Goal: Information Seeking & Learning: Learn about a topic

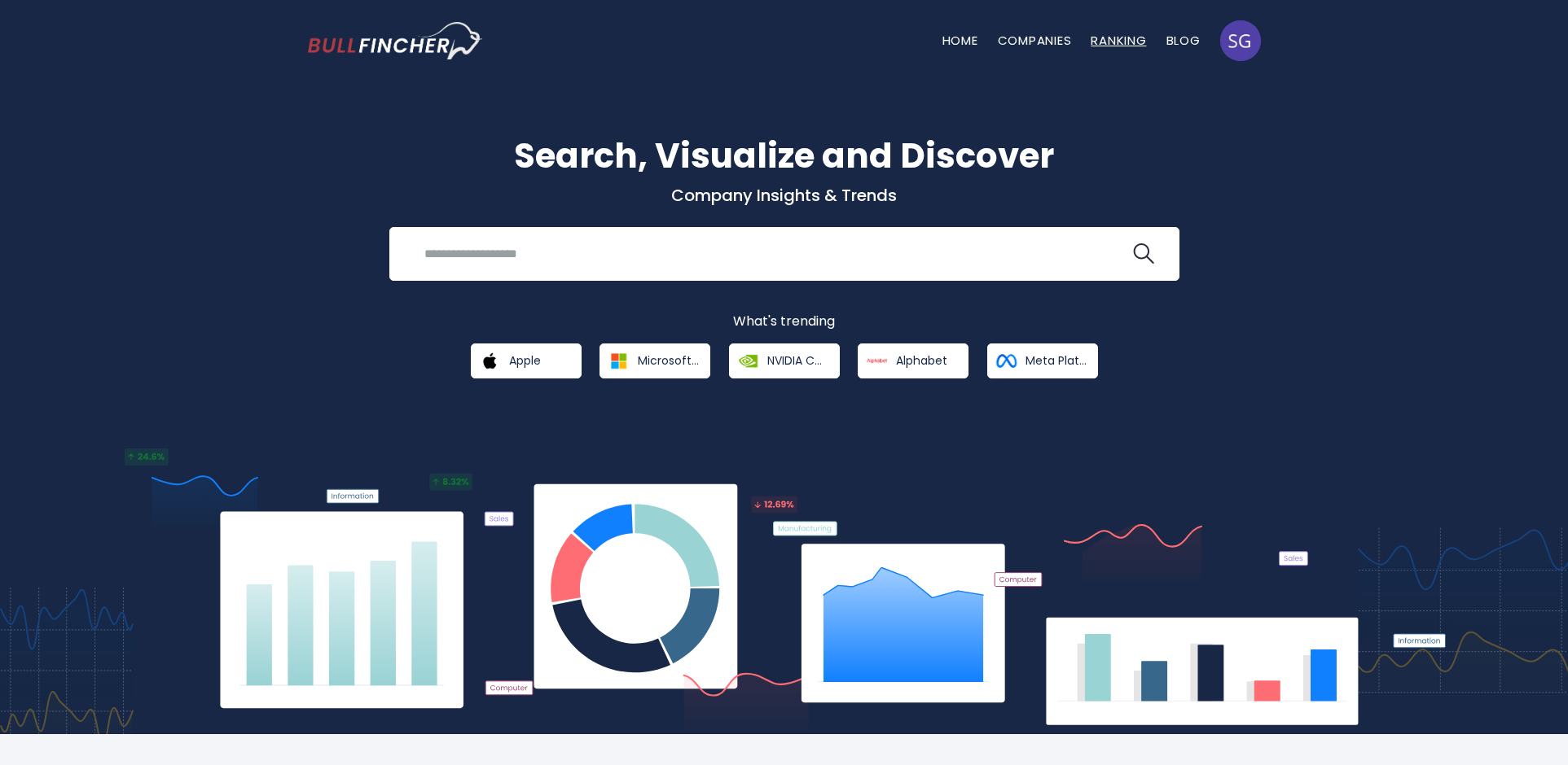
click at [1099, 41] on link "Ranking" at bounding box center [1117, 40] width 55 height 17
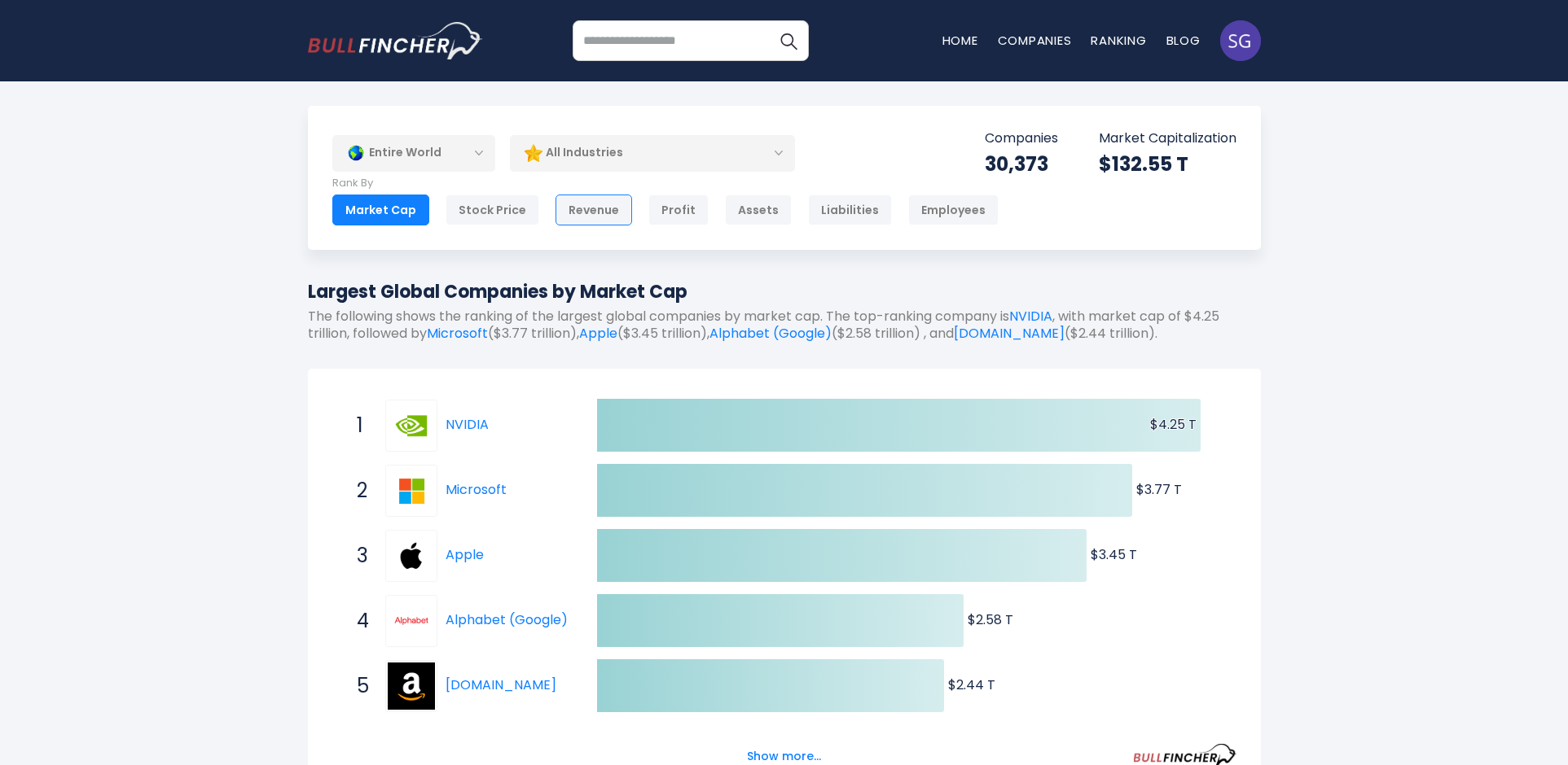
click at [585, 210] on div "Revenue" at bounding box center [593, 210] width 77 height 31
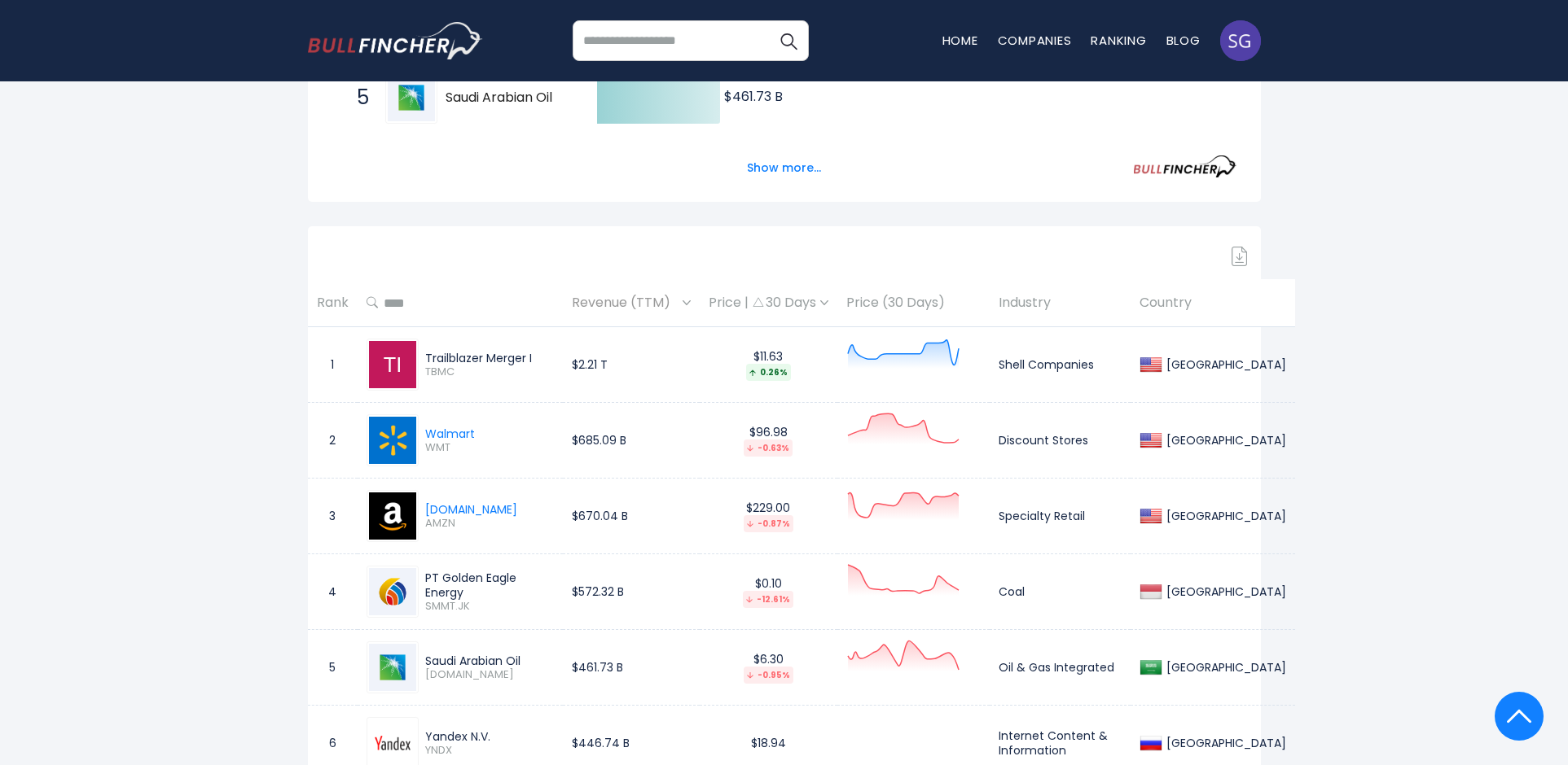
scroll to position [611, 0]
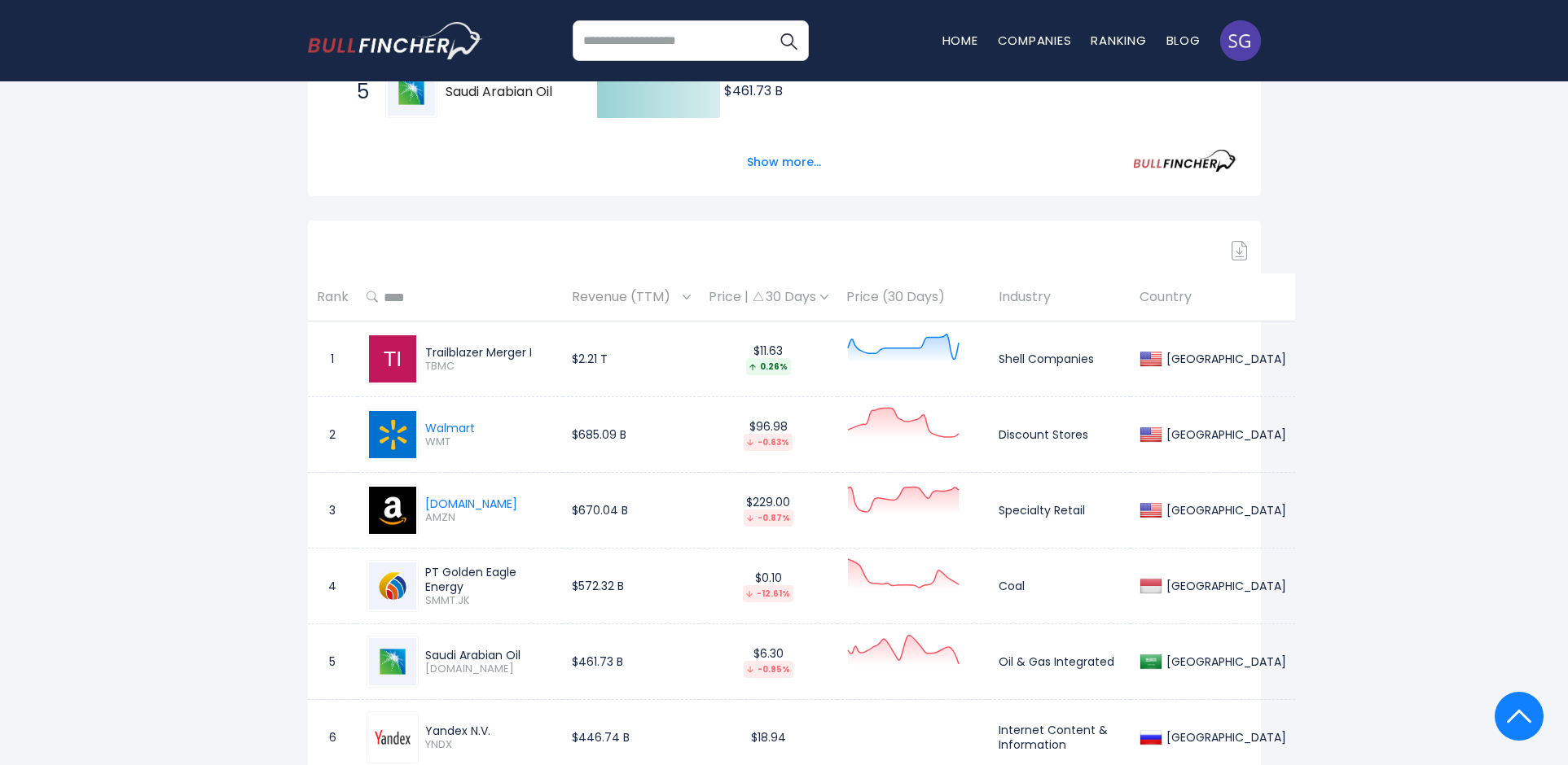
click at [434, 363] on span "TBMC" at bounding box center [489, 366] width 129 height 14
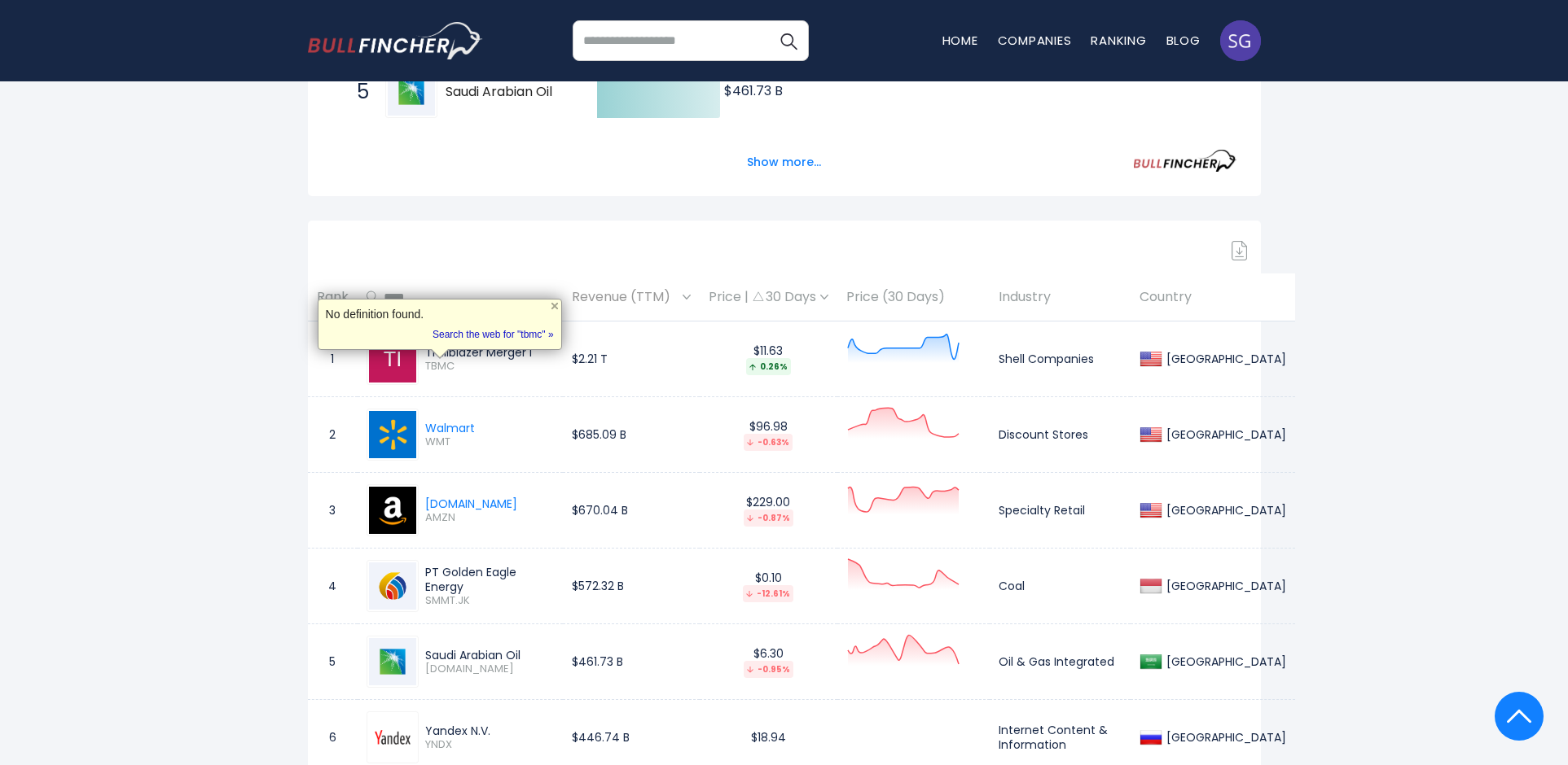
copy span "TBMC"
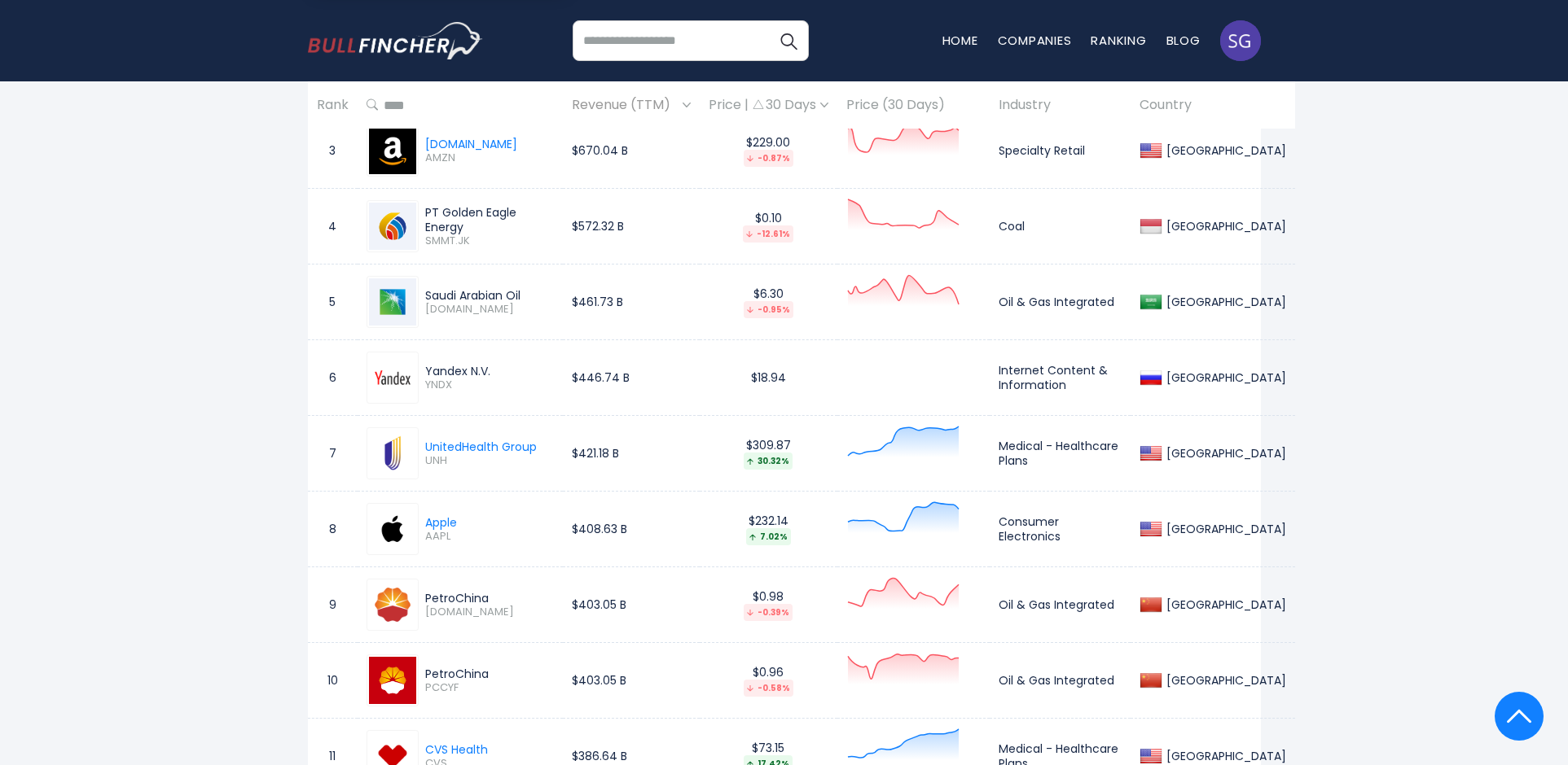
scroll to position [977, 0]
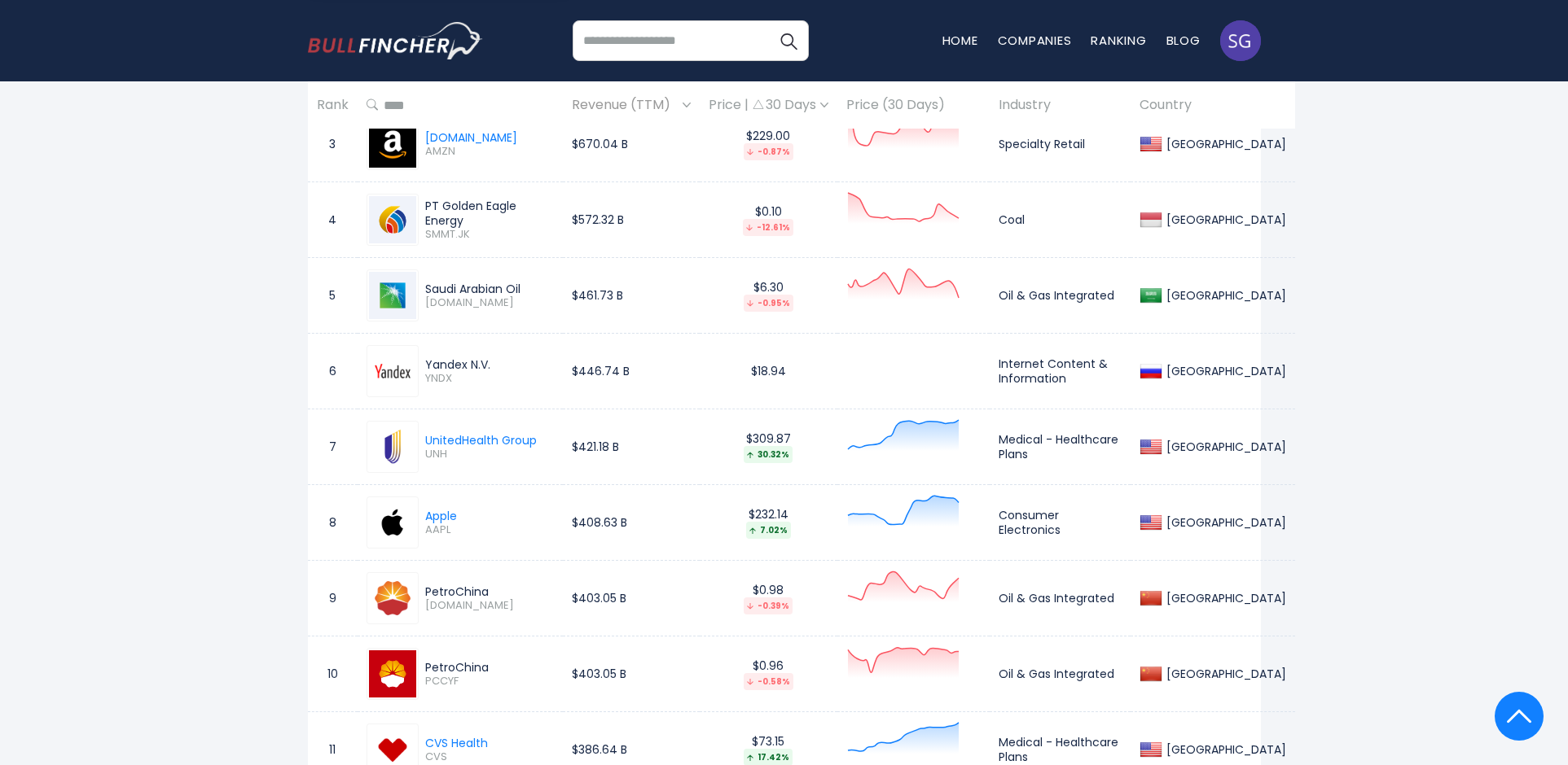
drag, startPoint x: 425, startPoint y: 238, endPoint x: 472, endPoint y: 238, distance: 47.0
click at [472, 238] on span "SMMT.JK" at bounding box center [489, 234] width 129 height 14
copy span "SMMT.JK"
click at [435, 383] on span "YNDX" at bounding box center [489, 378] width 129 height 14
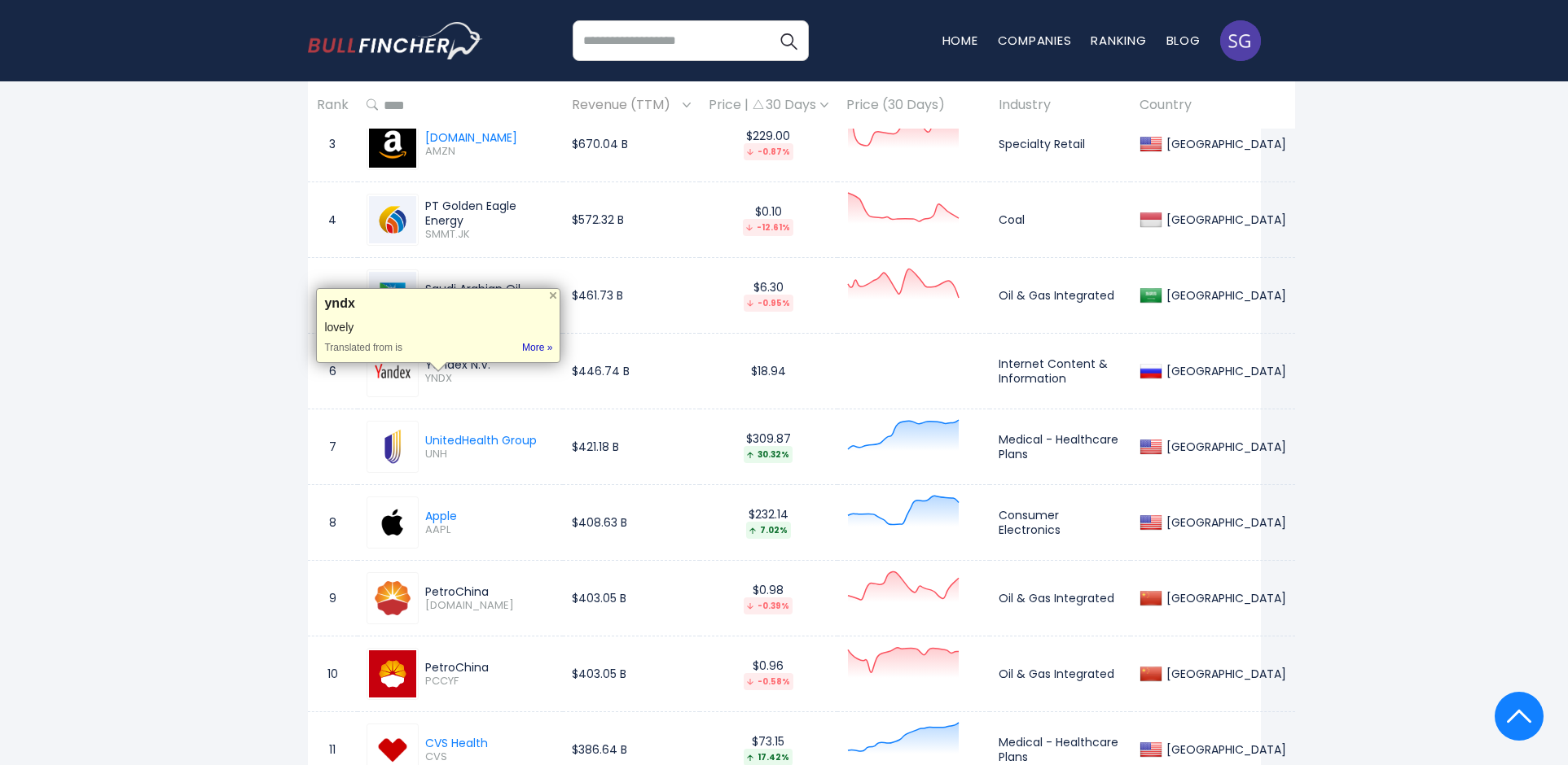
copy span "YNDX"
drag, startPoint x: 470, startPoint y: 606, endPoint x: 426, endPoint y: 609, distance: 44.1
click at [426, 609] on span "0857.HK" at bounding box center [489, 606] width 129 height 14
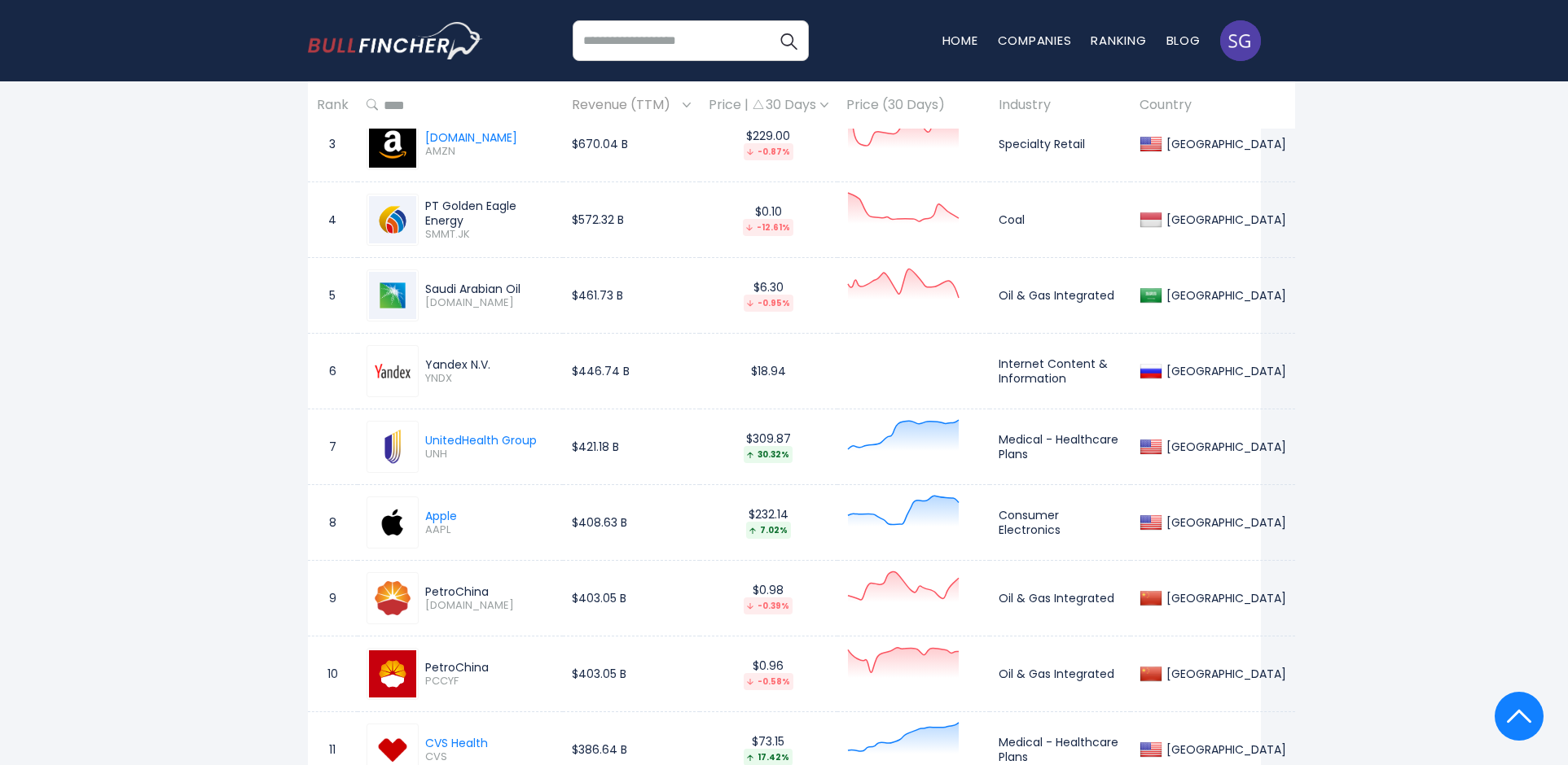
copy span "0857.HK"
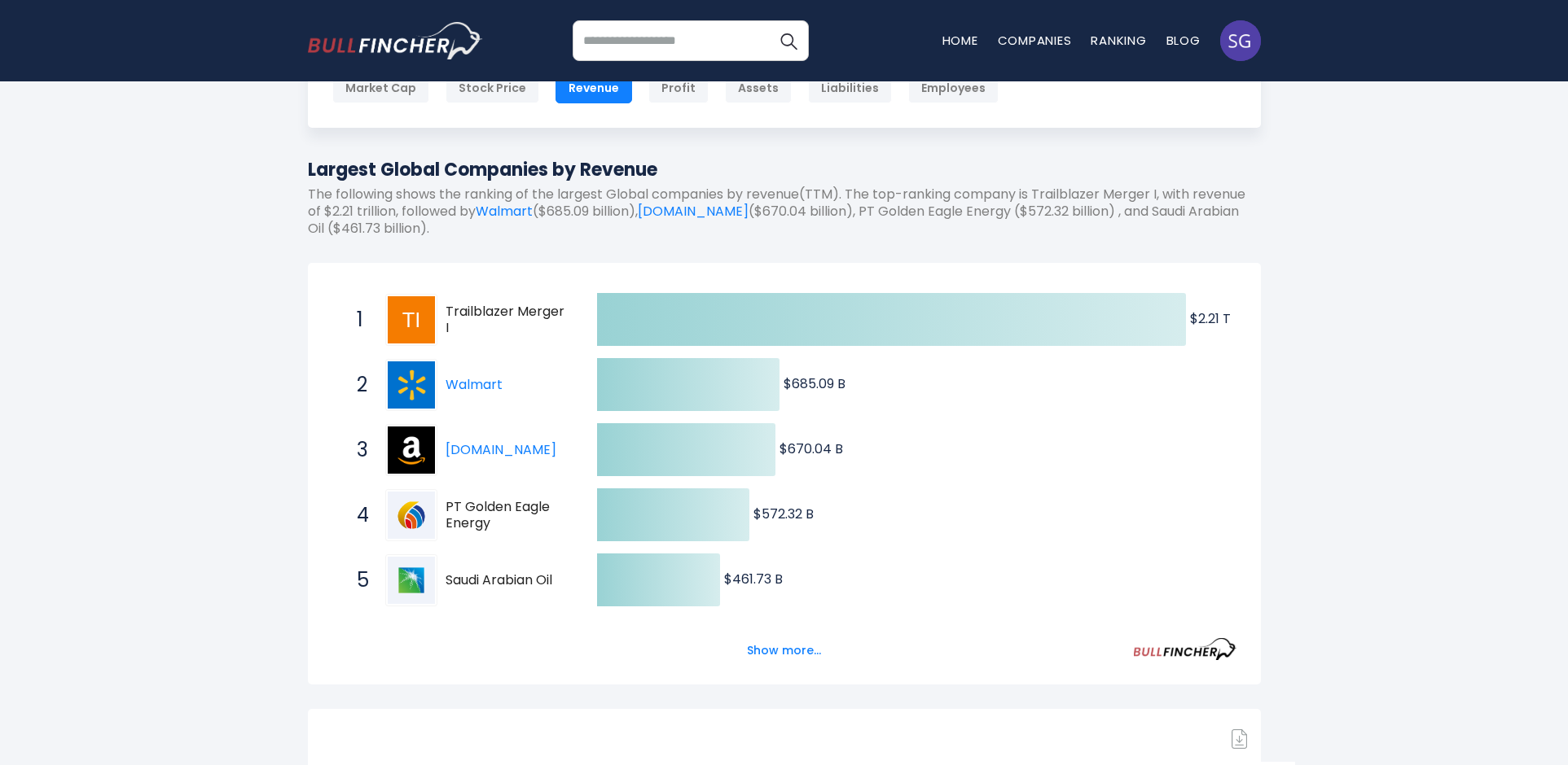
scroll to position [0, 0]
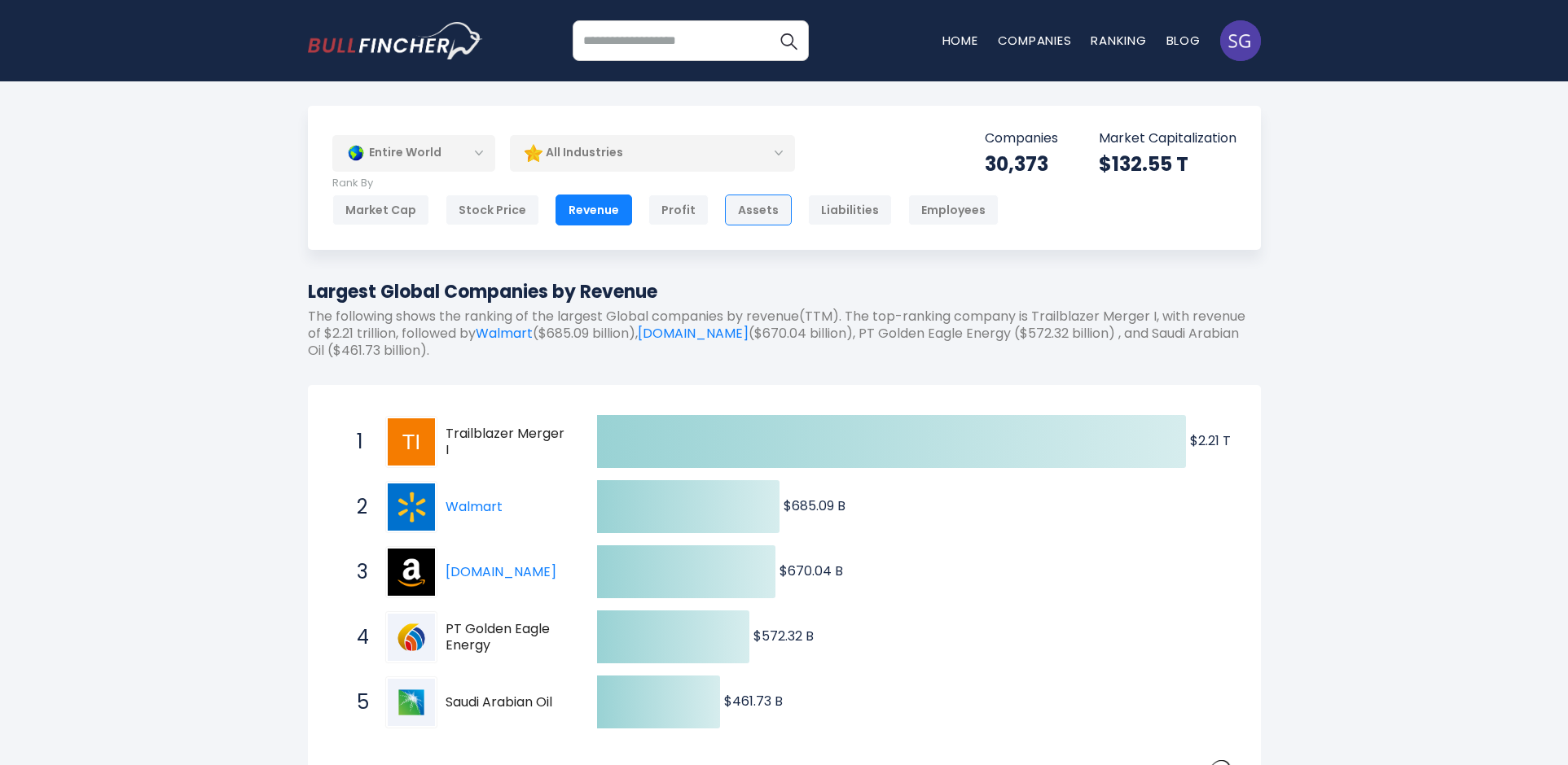
click at [740, 208] on div "Assets" at bounding box center [758, 210] width 67 height 31
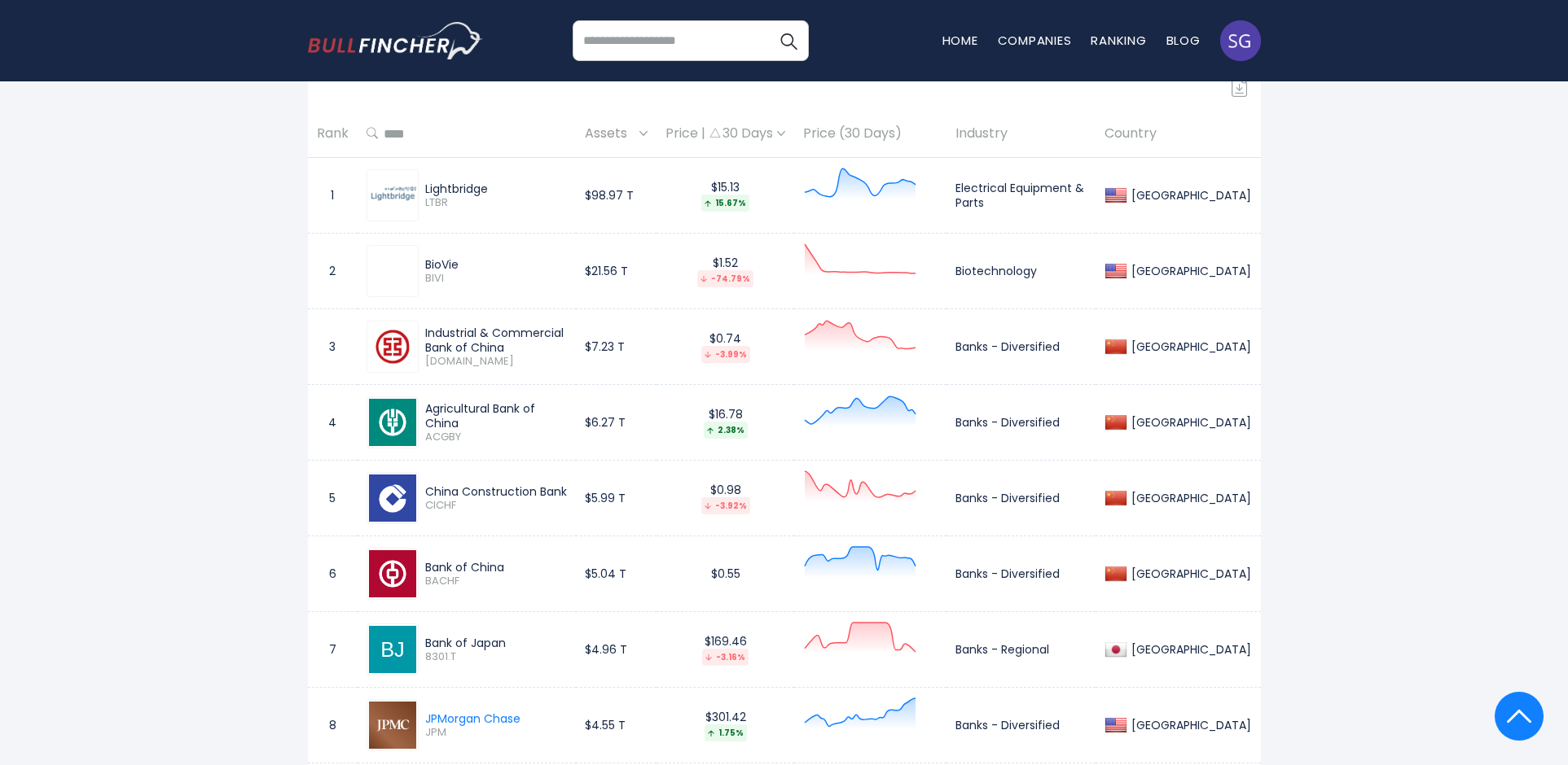
scroll to position [733, 0]
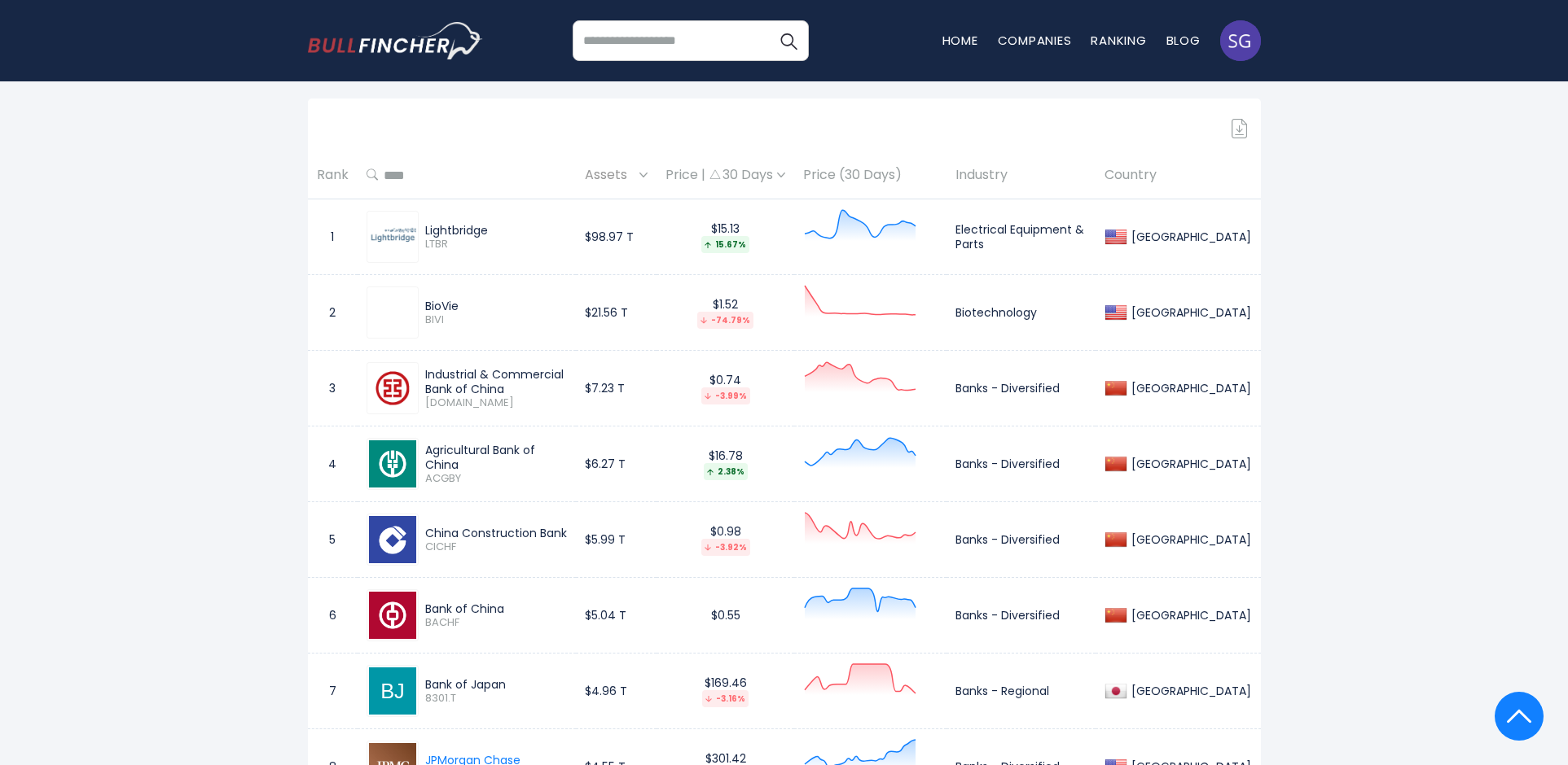
click at [434, 242] on span "LTBR" at bounding box center [497, 244] width 142 height 14
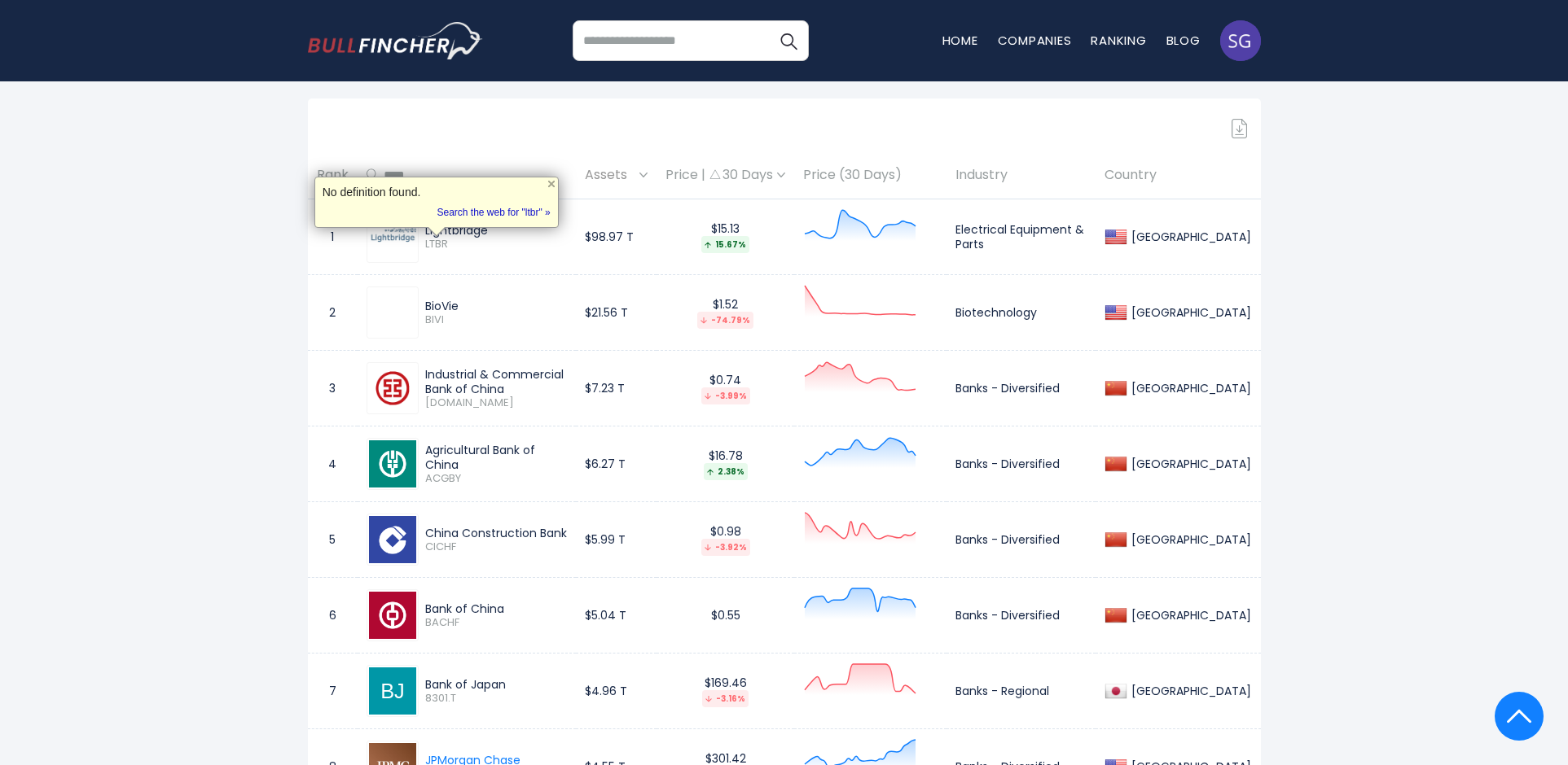
copy span "LTBR"
click at [433, 323] on span "BIVI" at bounding box center [497, 320] width 142 height 14
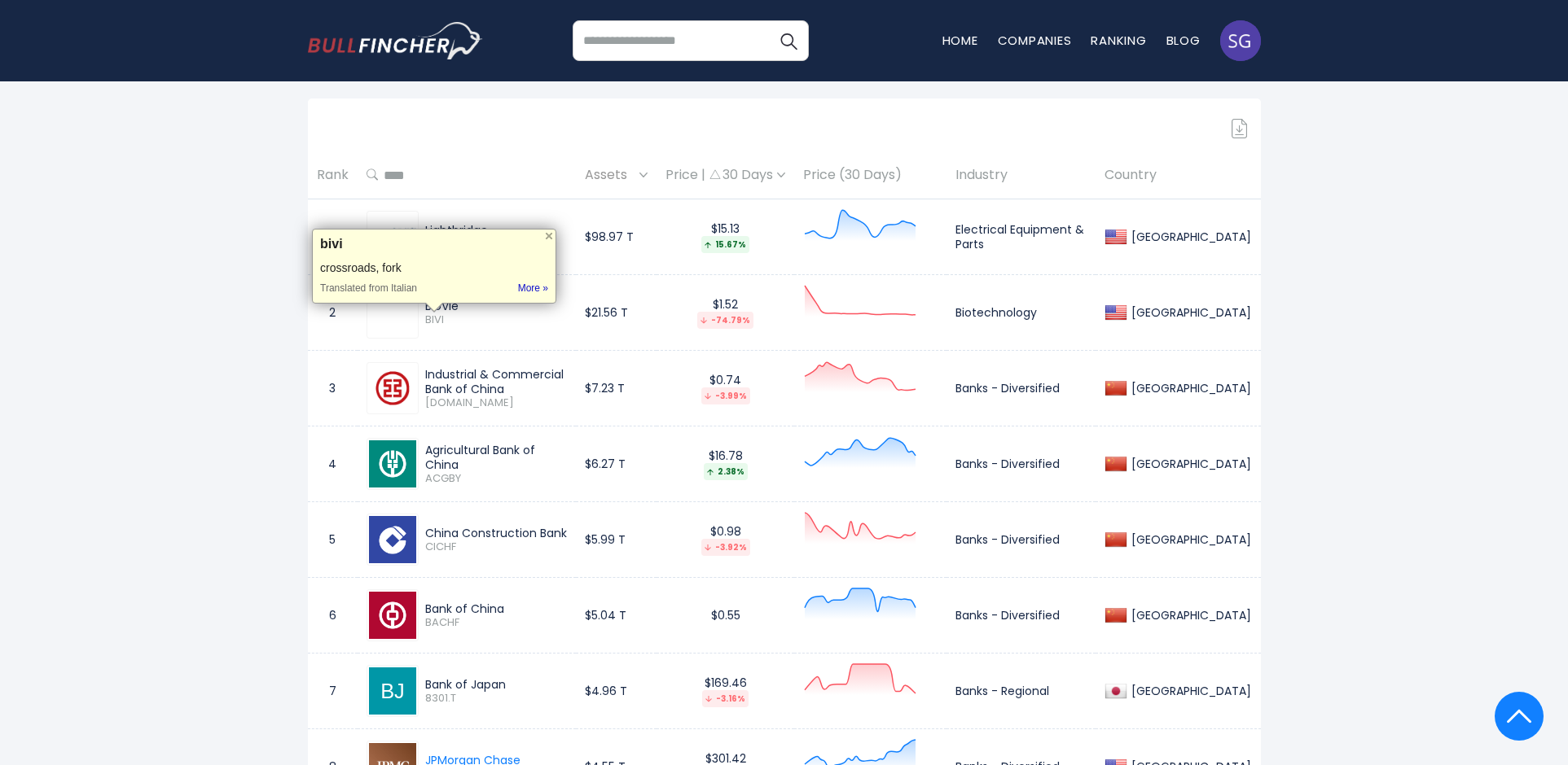
copy span "BIVI"
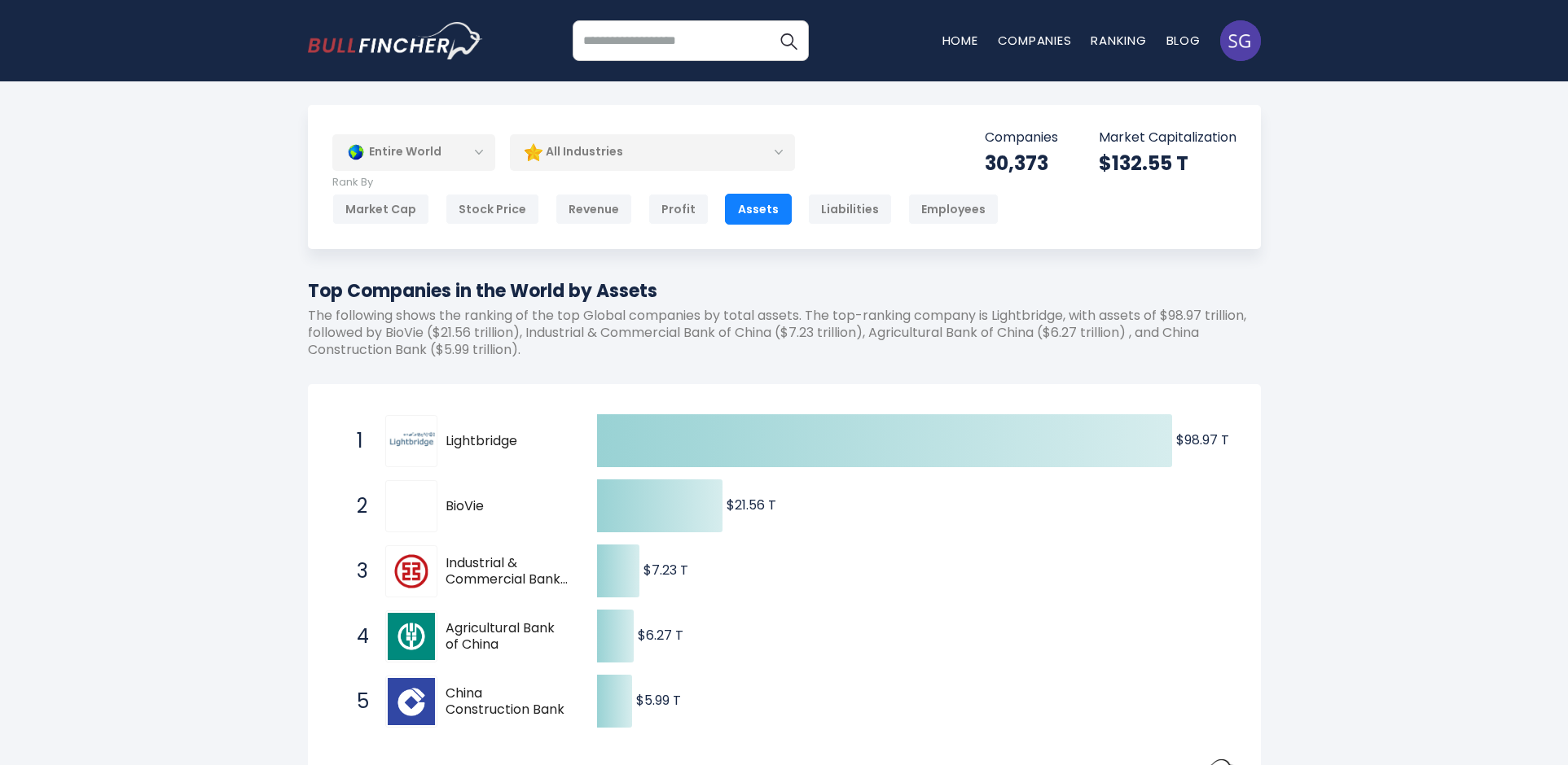
scroll to position [0, 0]
click at [459, 144] on div "Entire World" at bounding box center [414, 153] width 163 height 38
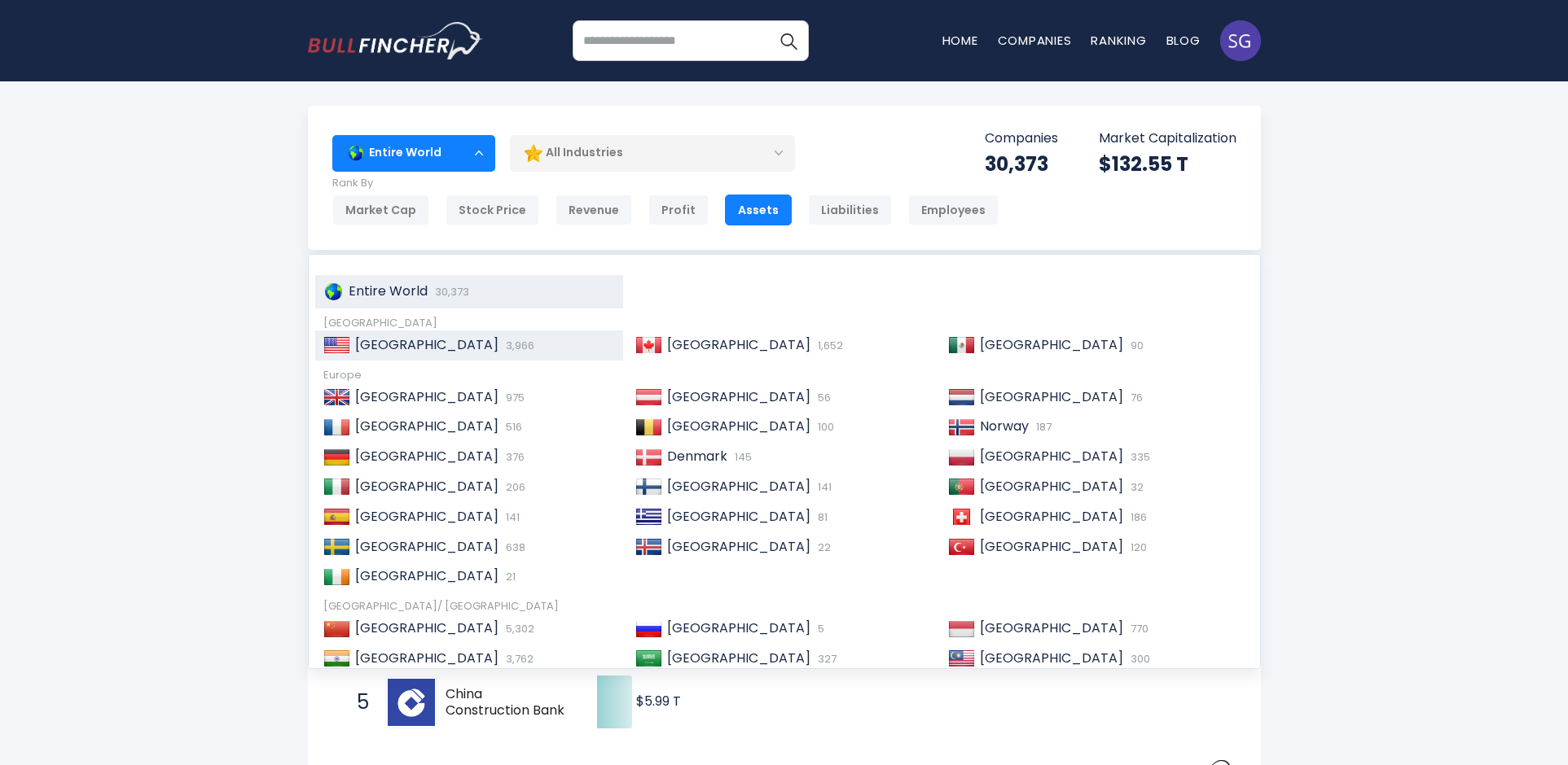
click at [387, 341] on span "[GEOGRAPHIC_DATA]" at bounding box center [426, 344] width 143 height 19
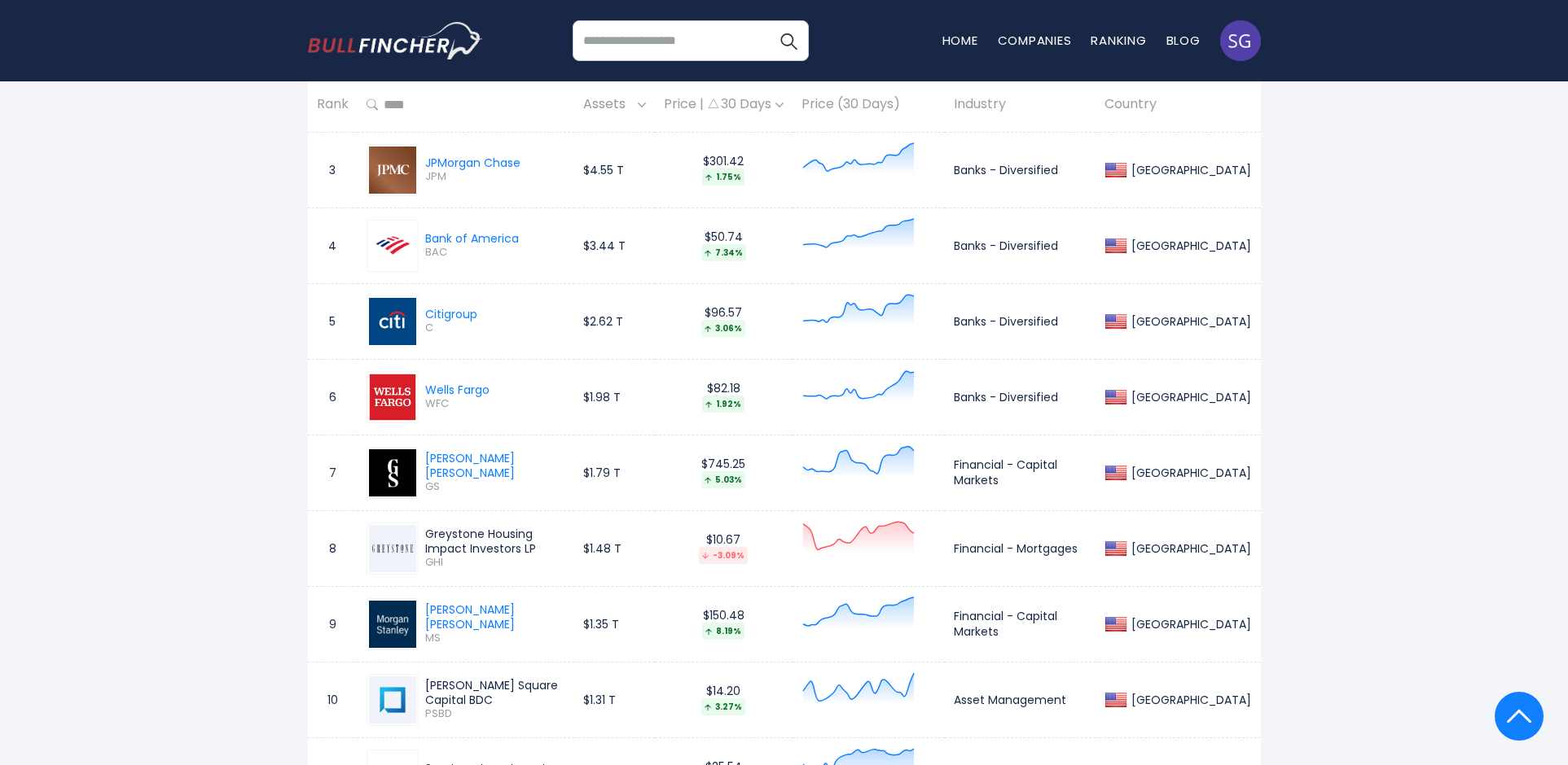
scroll to position [977, 0]
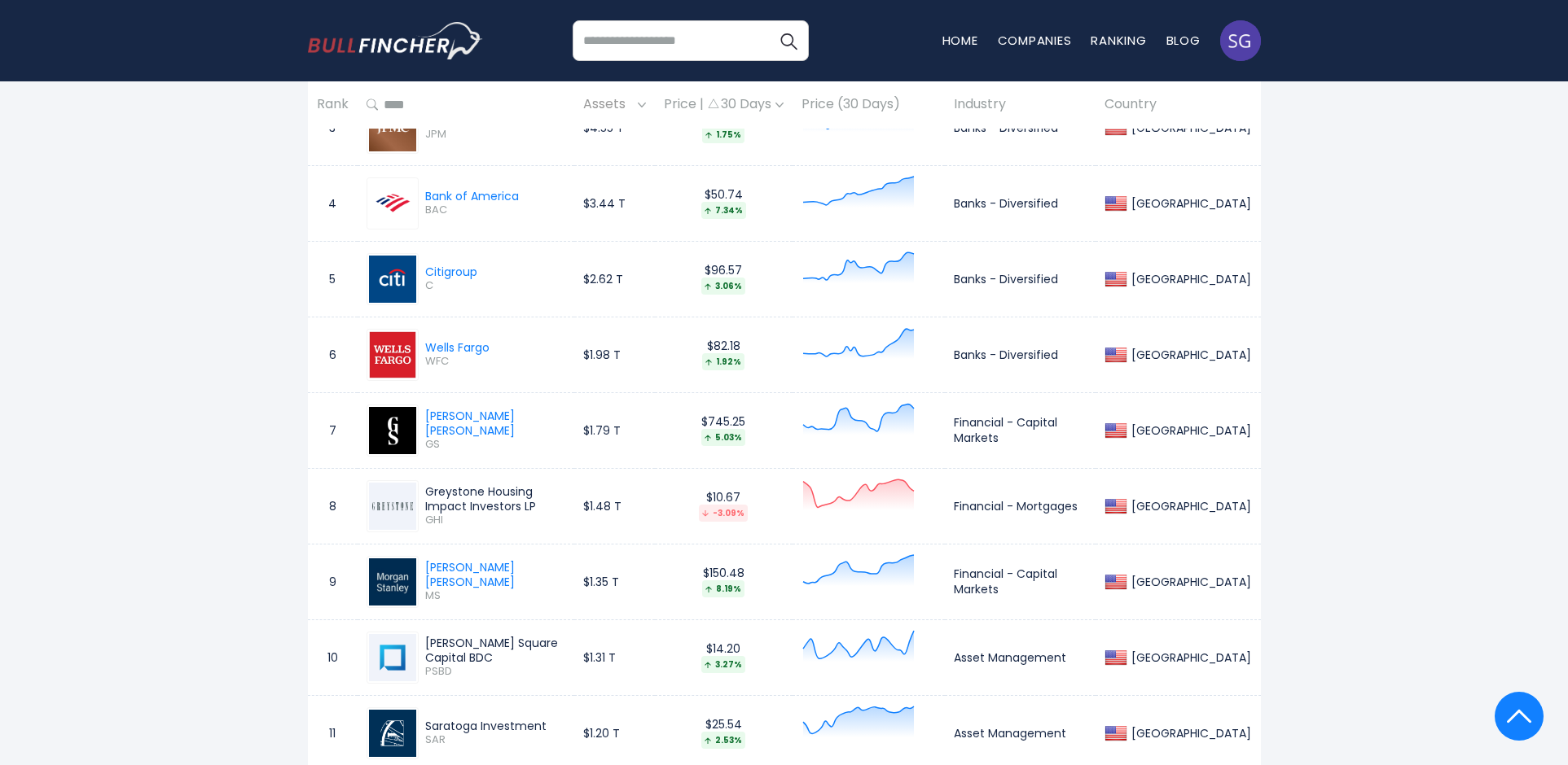
click at [437, 525] on span "GHI" at bounding box center [495, 520] width 140 height 14
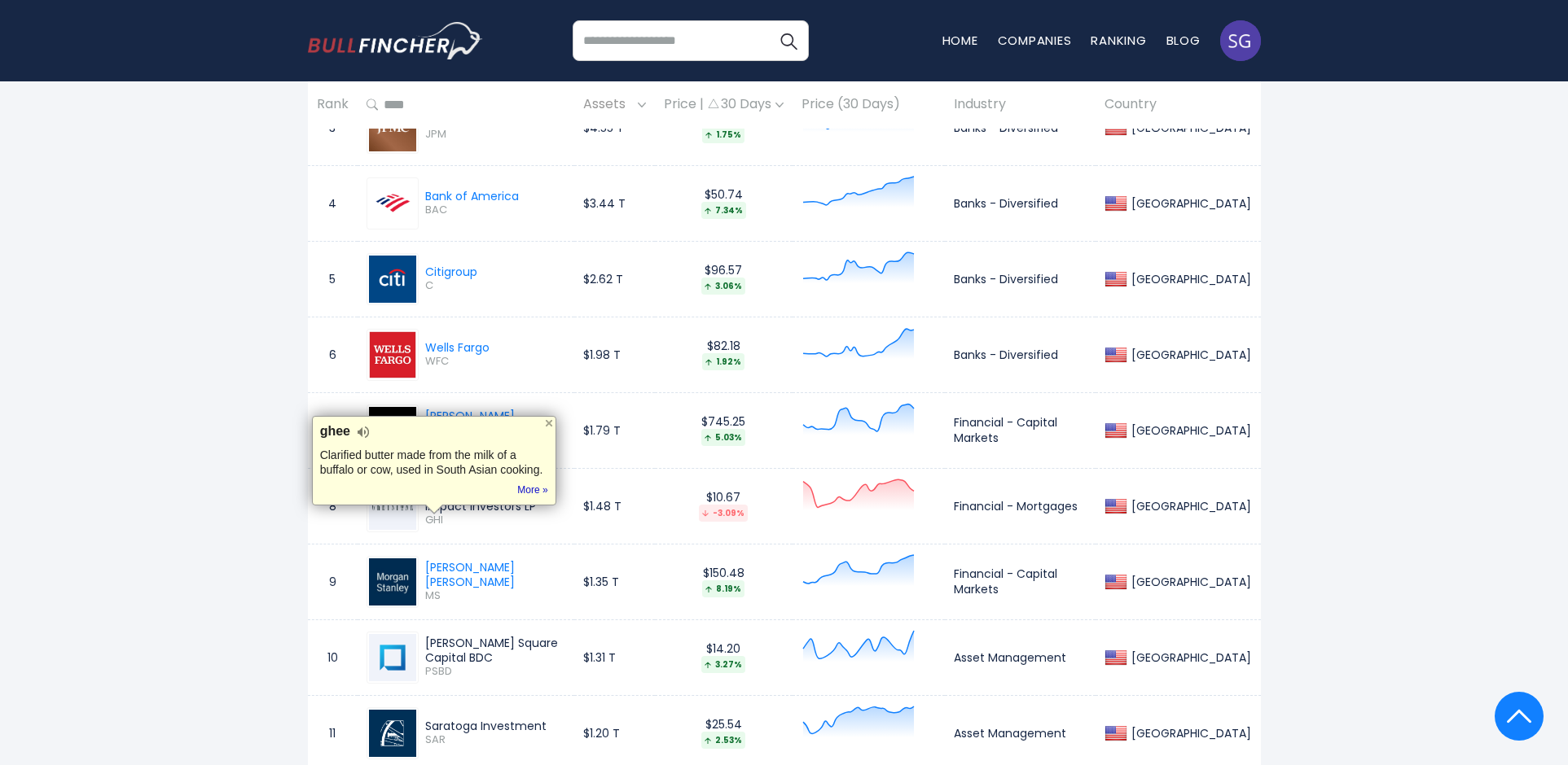
copy span "GHI"
click at [444, 668] on span "PSBD" at bounding box center [495, 671] width 140 height 14
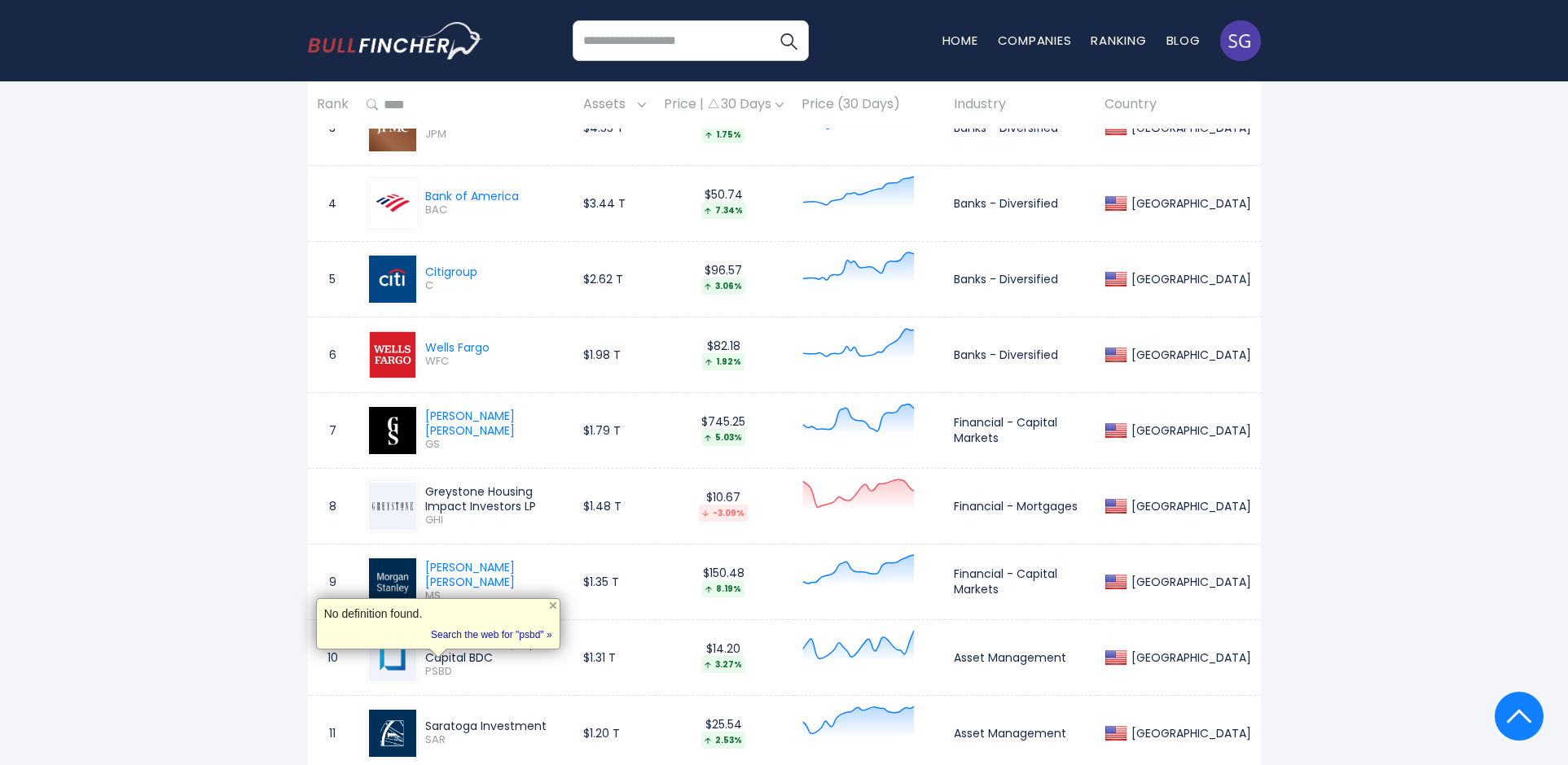
copy span "PSBD"
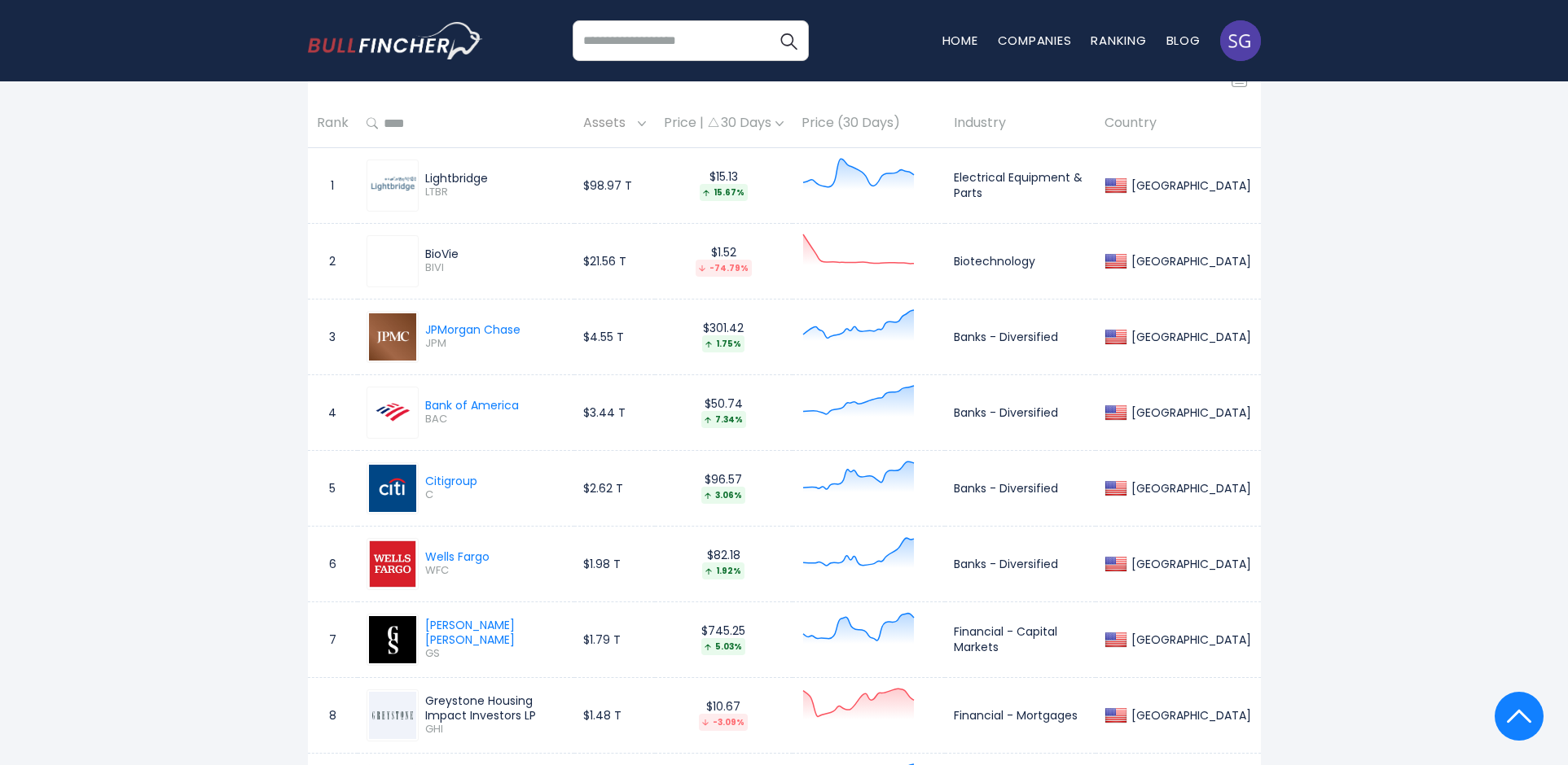
scroll to position [611, 0]
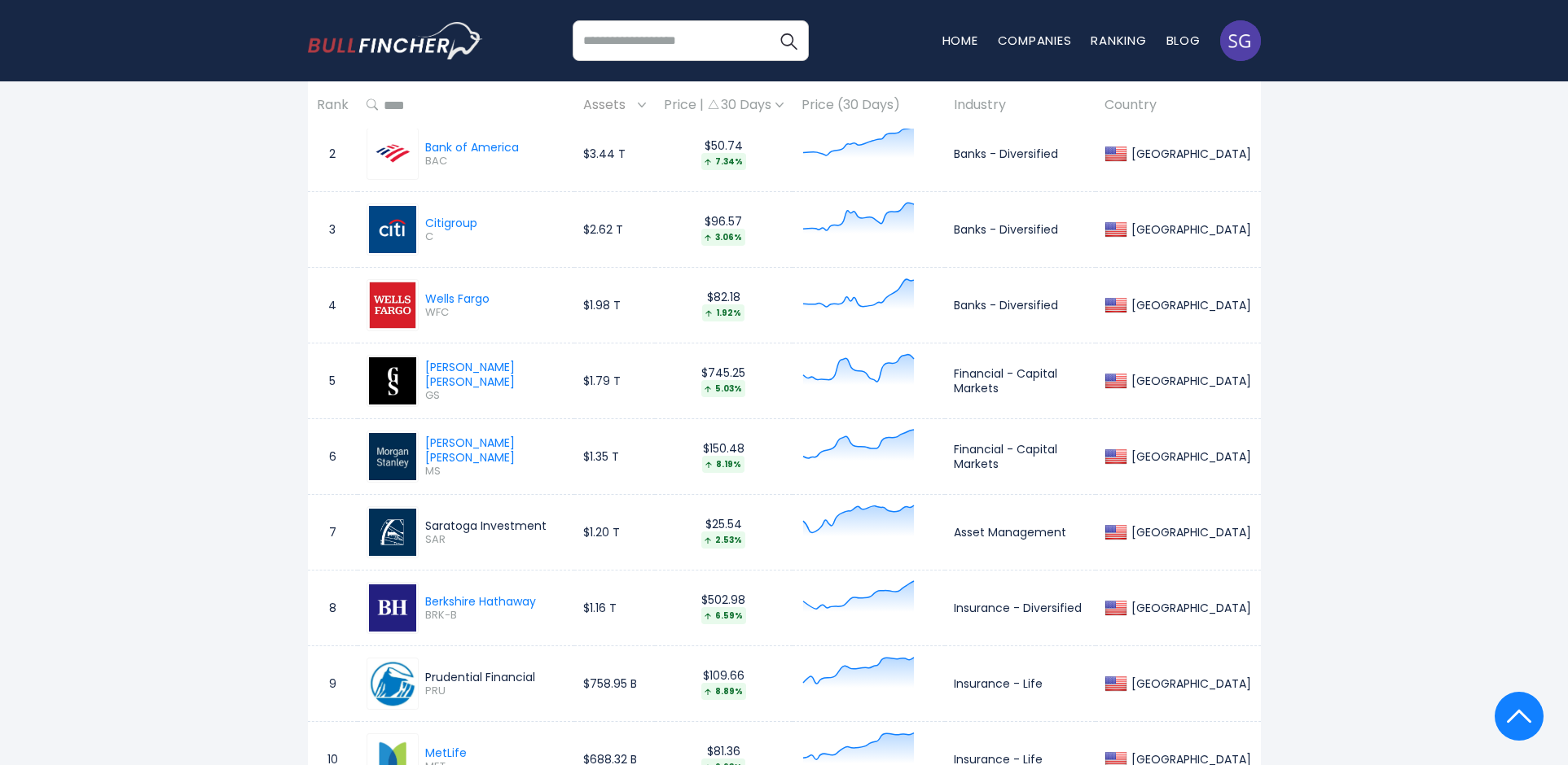
scroll to position [770, 0]
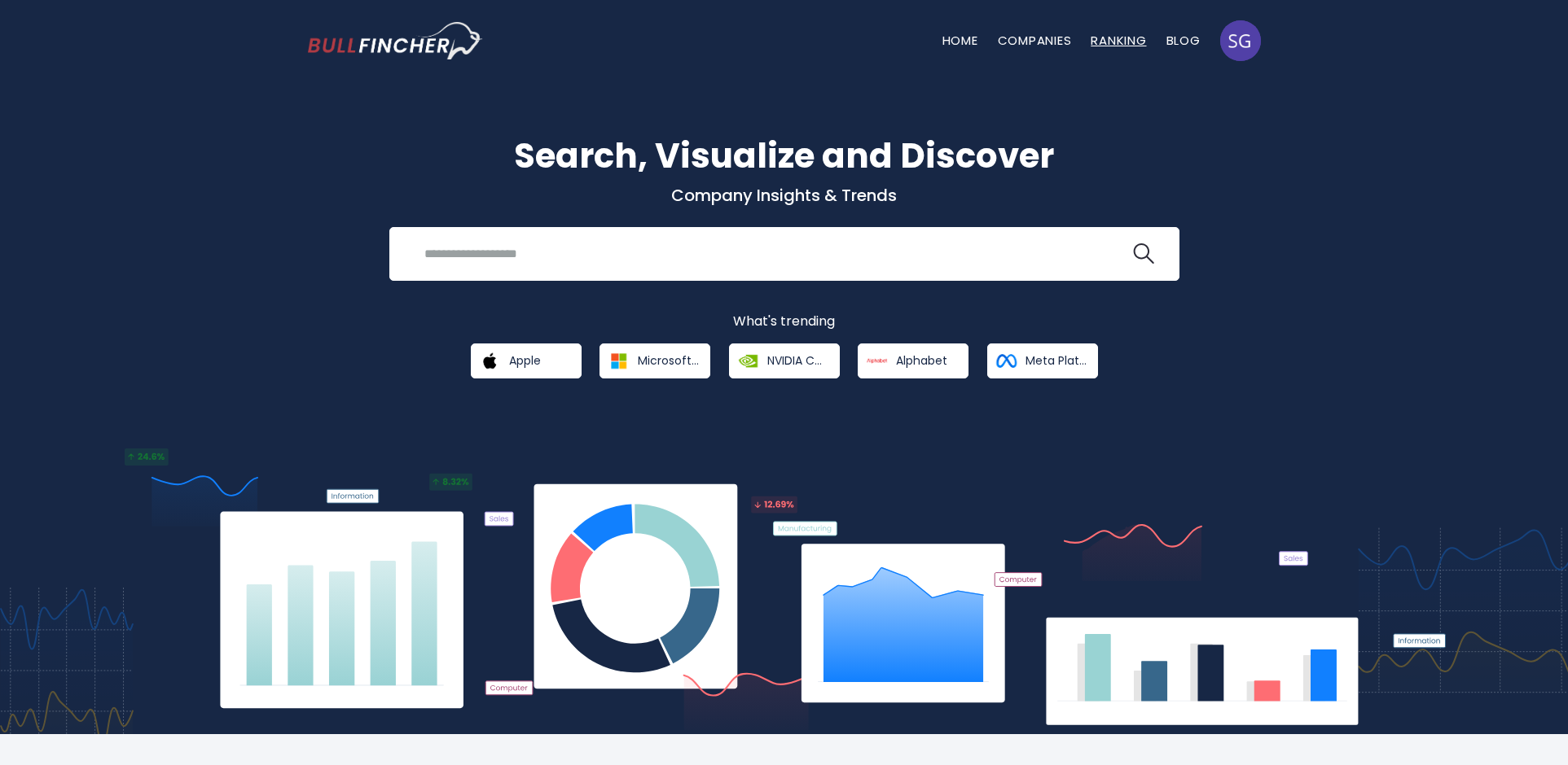
click at [1126, 42] on link "Ranking" at bounding box center [1117, 40] width 55 height 17
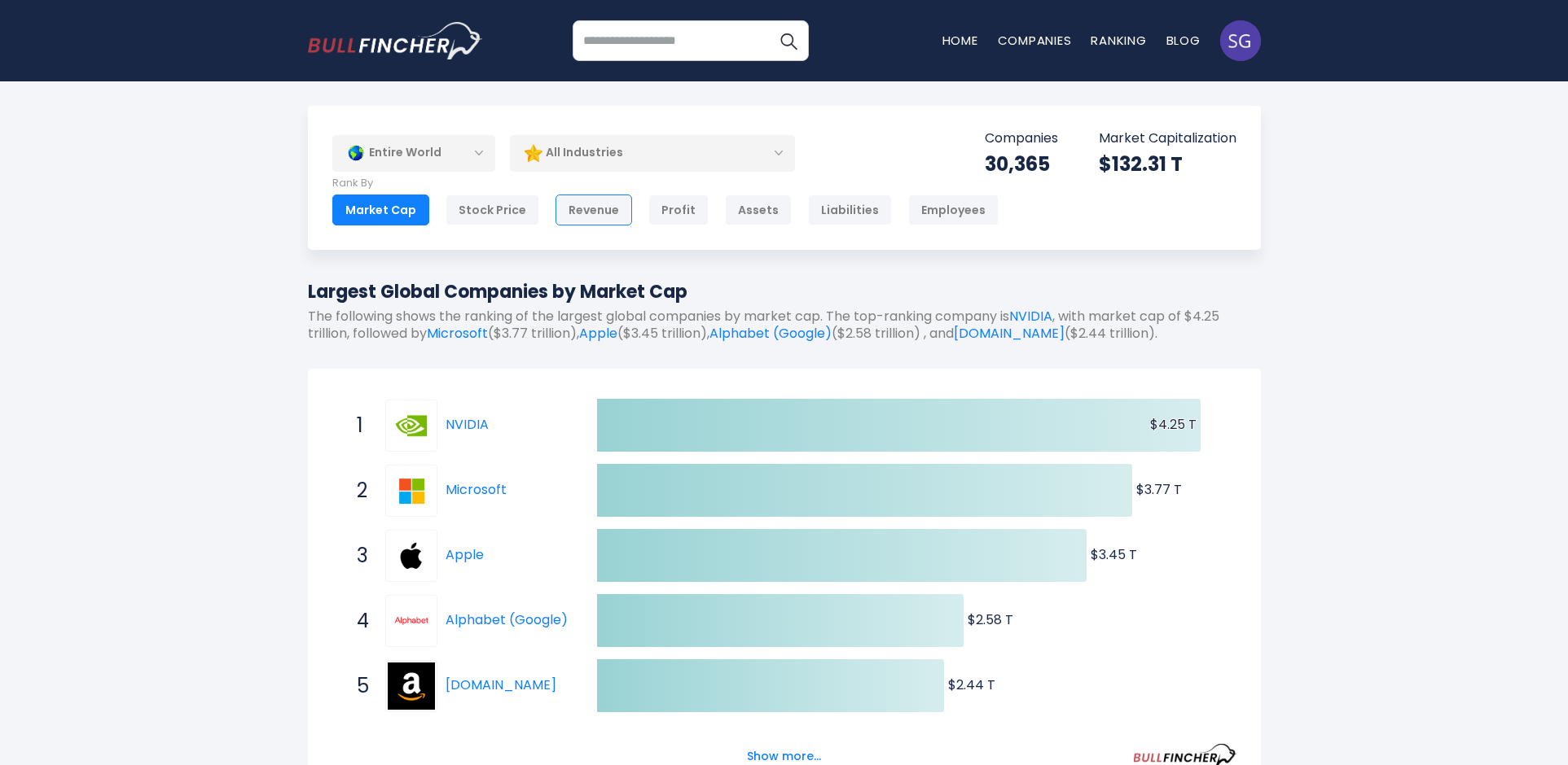
click at [588, 209] on div "Revenue" at bounding box center [593, 210] width 77 height 31
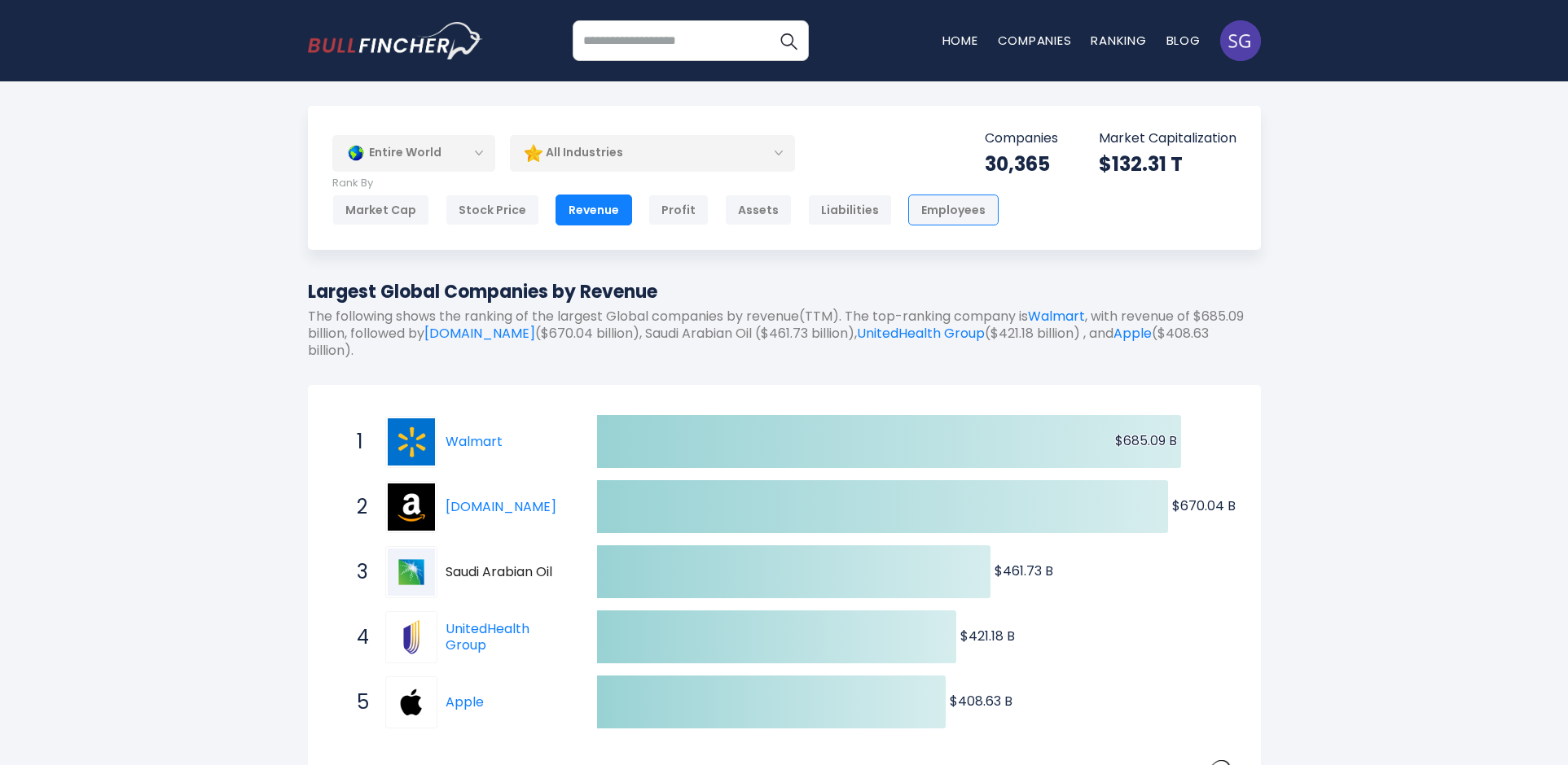
click at [953, 214] on div "Employees" at bounding box center [953, 210] width 90 height 31
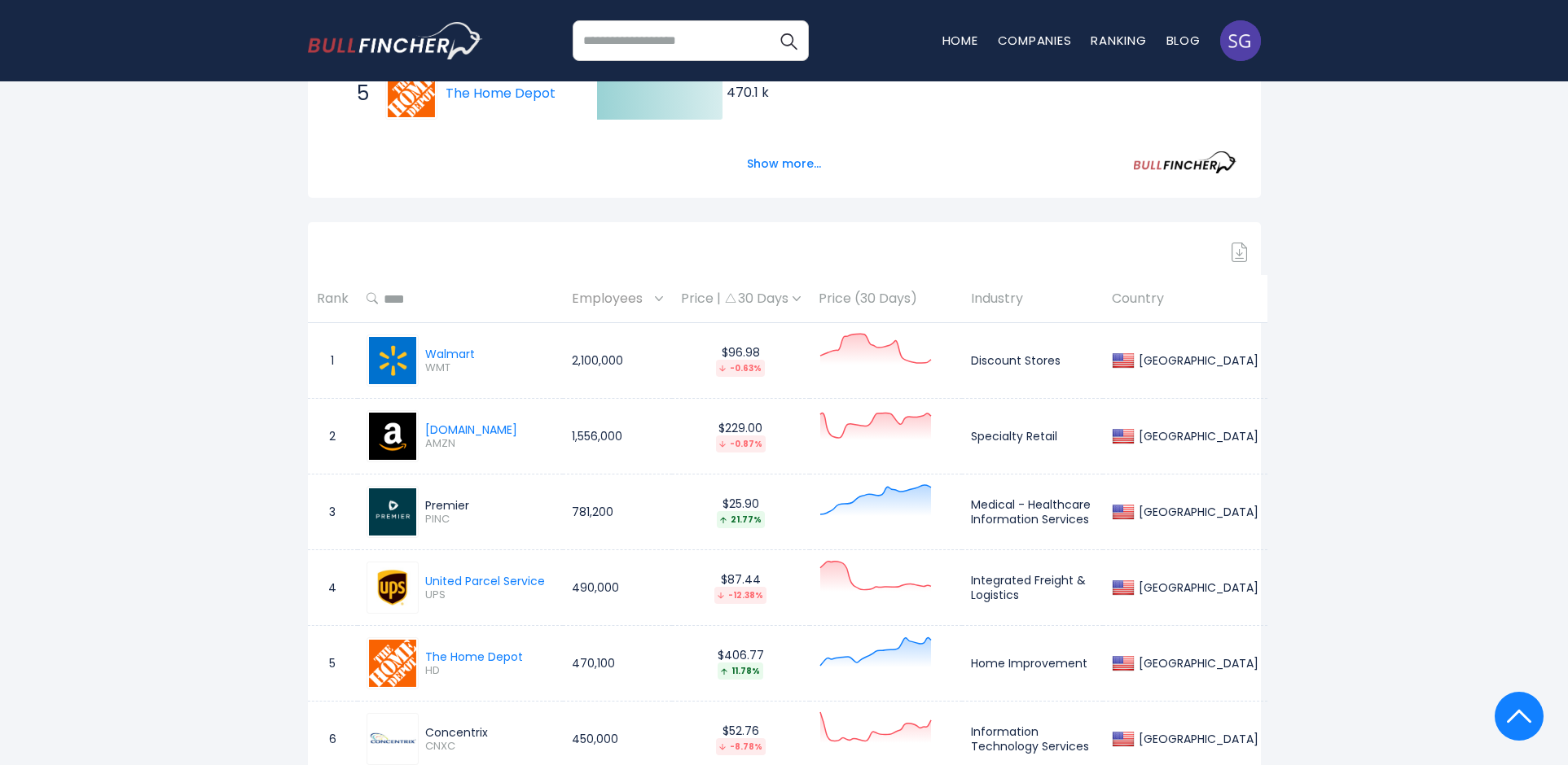
scroll to position [611, 0]
click at [442, 520] on span "PINC" at bounding box center [489, 518] width 129 height 14
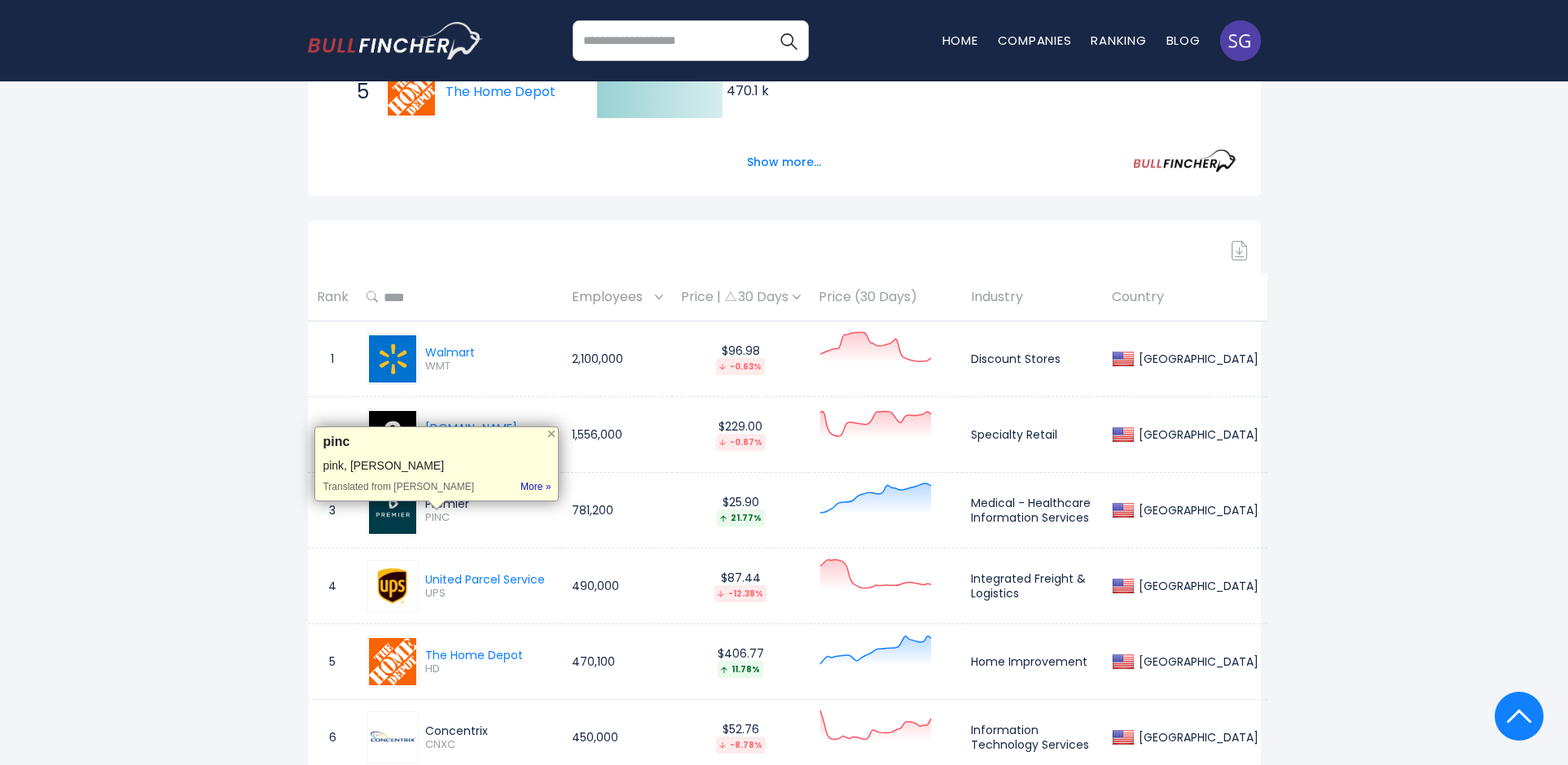
copy span "PINC"
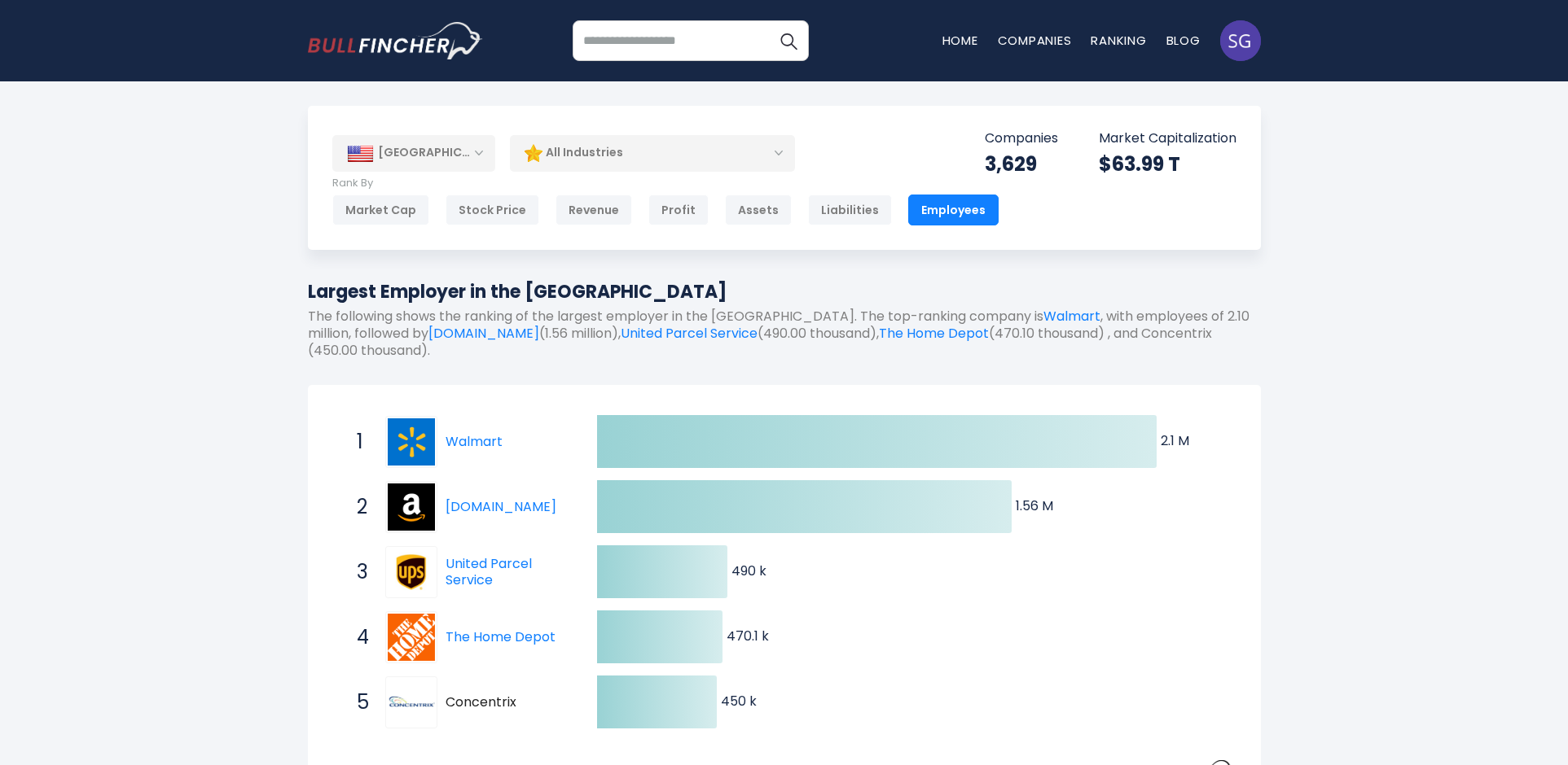
click at [638, 39] on input "search" at bounding box center [690, 41] width 236 height 41
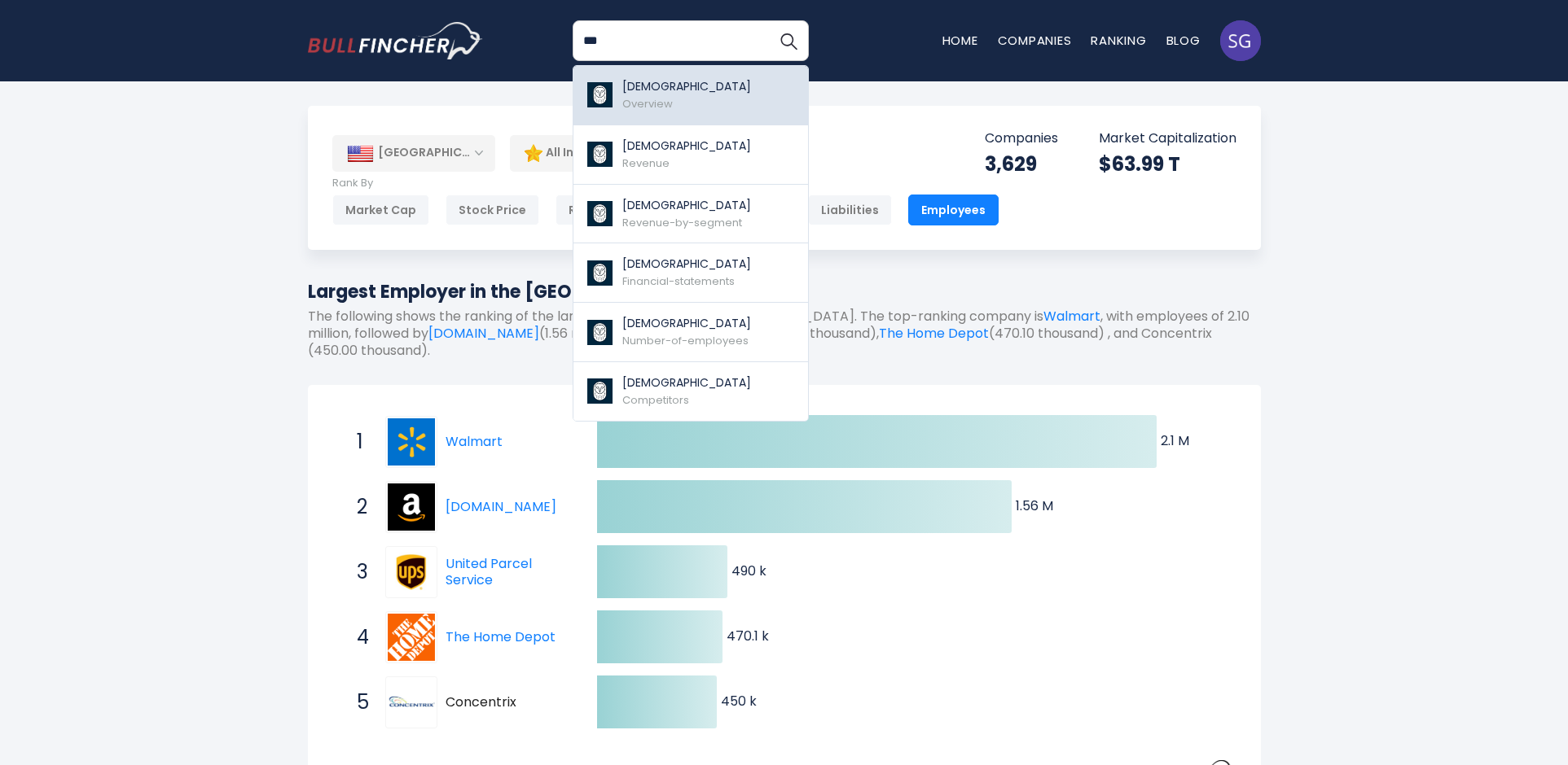
type input "***"
click at [658, 94] on p "Samsara" at bounding box center [686, 87] width 129 height 17
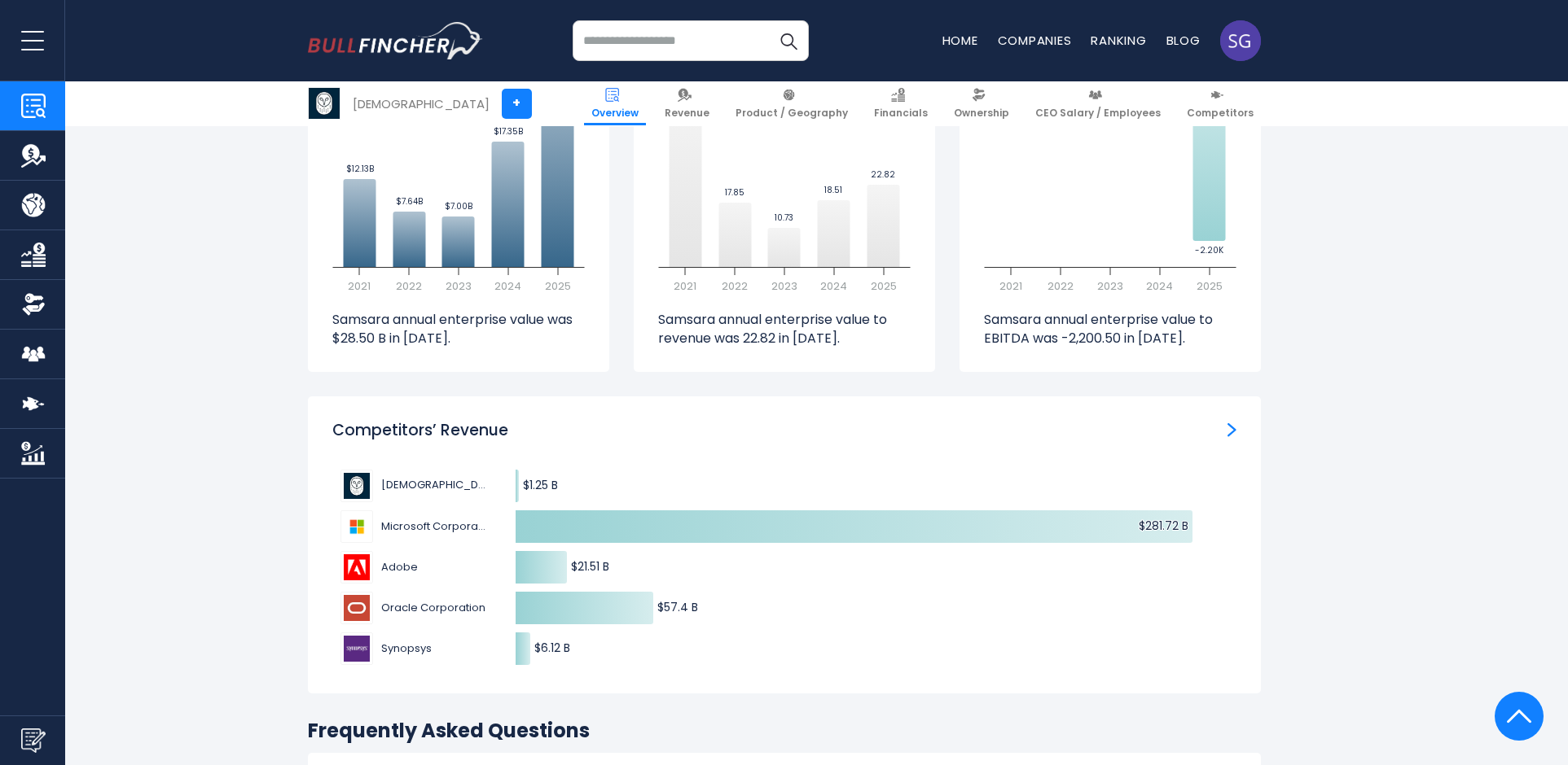
scroll to position [4764, 0]
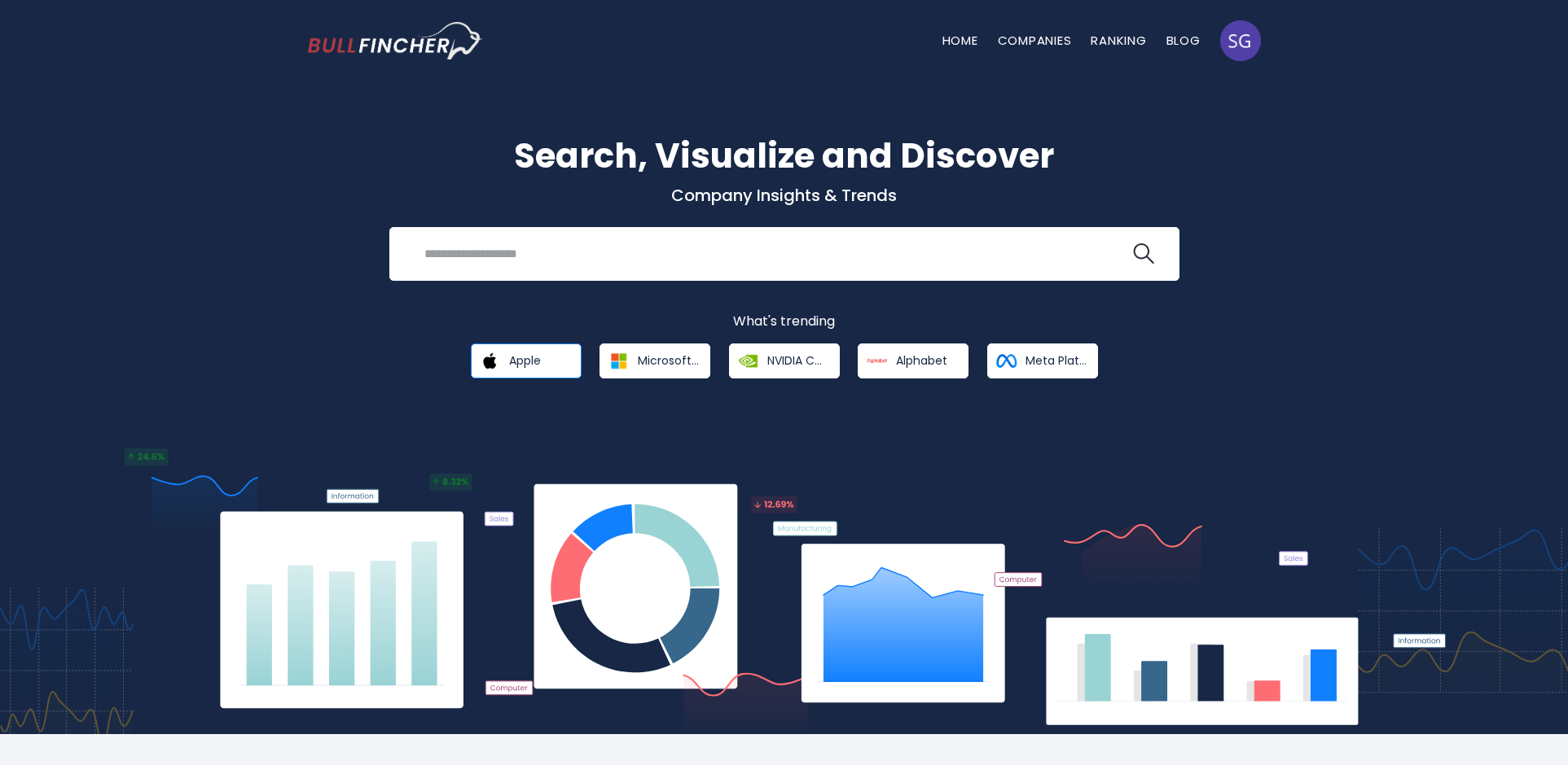
click at [524, 368] on span "Apple" at bounding box center [524, 360] width 32 height 14
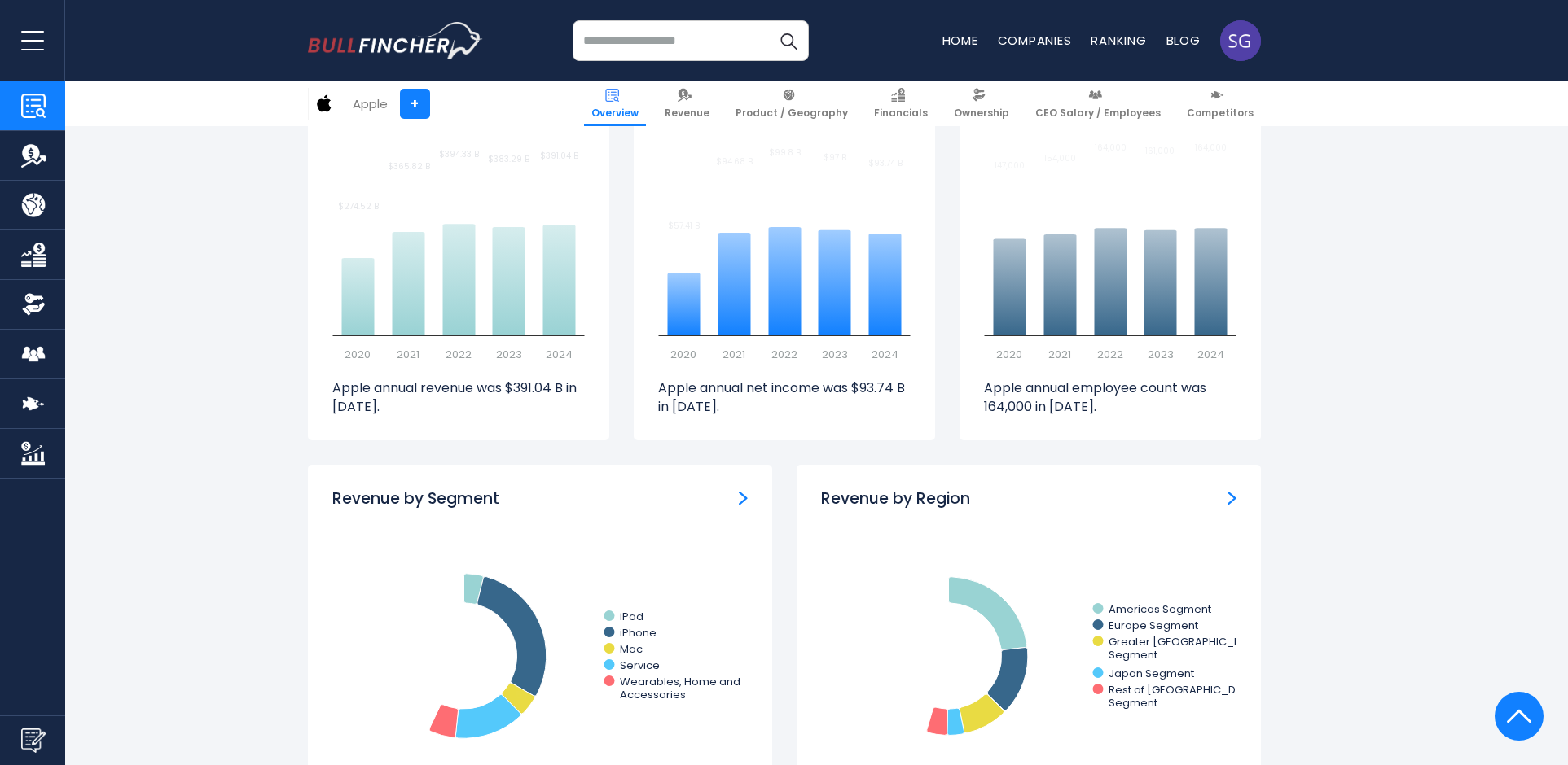
scroll to position [1343, 0]
